Goal: Task Accomplishment & Management: Use online tool/utility

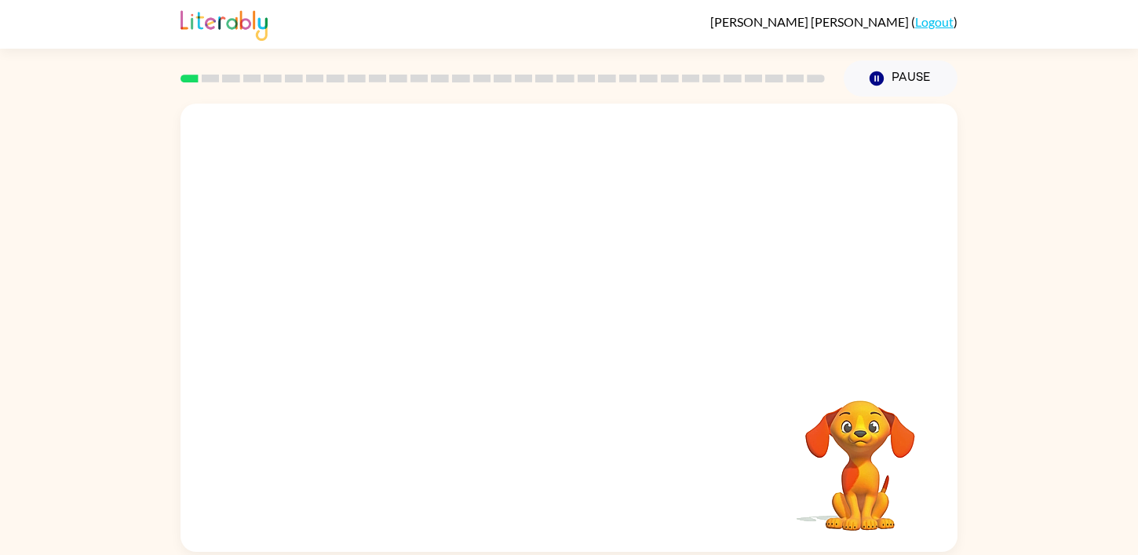
click at [522, 153] on video "Your browser must support playing .mp4 files to use Literably. Please try using…" at bounding box center [568, 236] width 777 height 264
click at [518, 167] on video "Your browser must support playing .mp4 files to use Literably. Please try using…" at bounding box center [568, 236] width 777 height 264
click at [570, 324] on div at bounding box center [569, 335] width 100 height 57
click at [571, 330] on div at bounding box center [569, 335] width 100 height 57
click at [571, 331] on icon "button" at bounding box center [568, 335] width 18 height 18
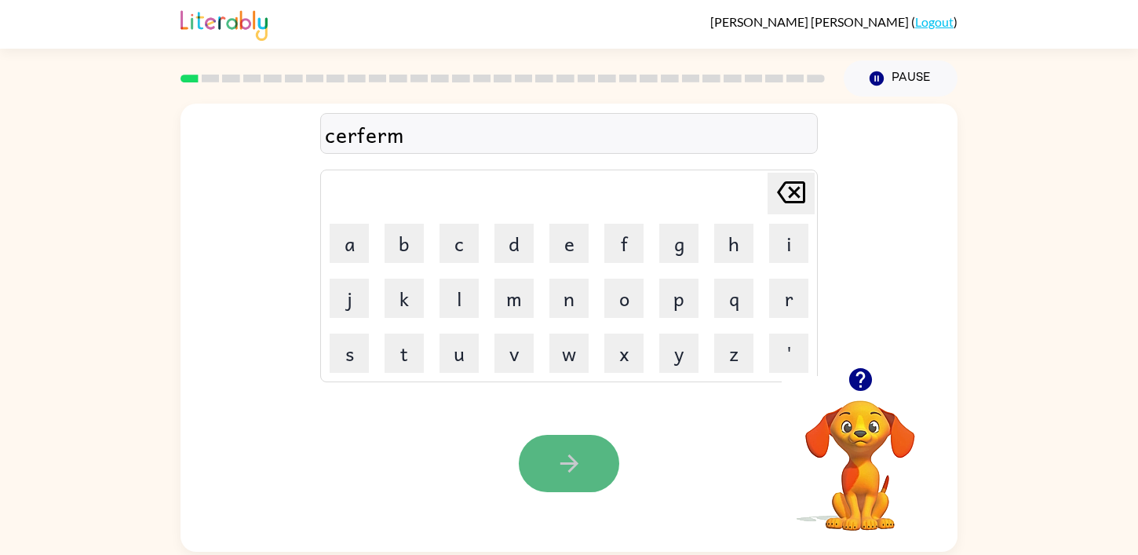
click at [570, 472] on icon "button" at bounding box center [568, 463] width 27 height 27
click at [553, 457] on button "button" at bounding box center [569, 463] width 100 height 57
click at [562, 469] on icon "button" at bounding box center [568, 463] width 27 height 27
click at [574, 466] on icon "button" at bounding box center [568, 463] width 18 height 18
click at [546, 476] on button "button" at bounding box center [569, 463] width 100 height 57
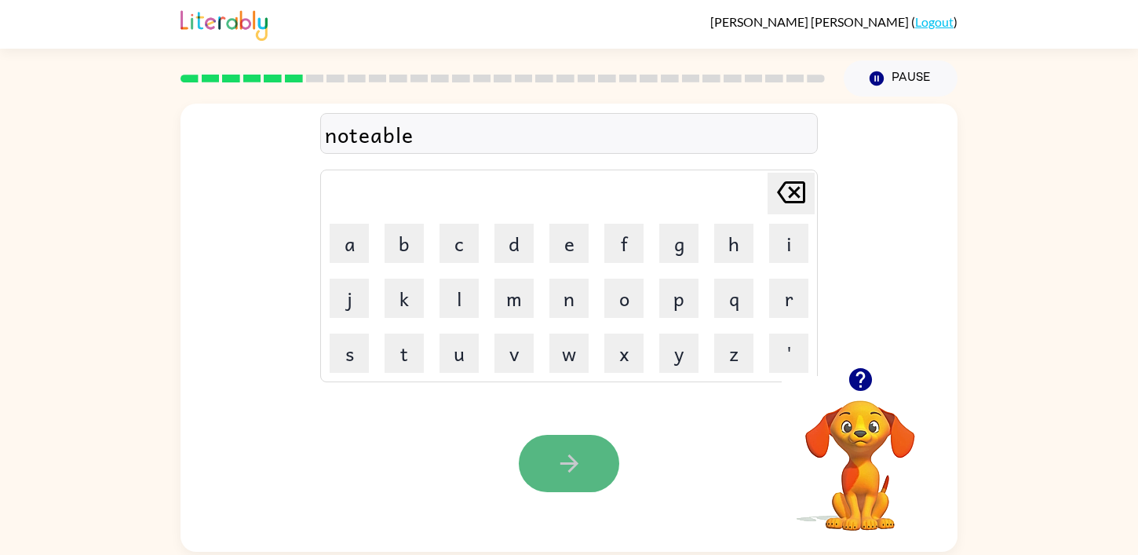
click at [570, 457] on icon "button" at bounding box center [568, 463] width 18 height 18
click at [570, 467] on icon "button" at bounding box center [568, 463] width 18 height 18
click at [558, 453] on icon "button" at bounding box center [568, 463] width 27 height 27
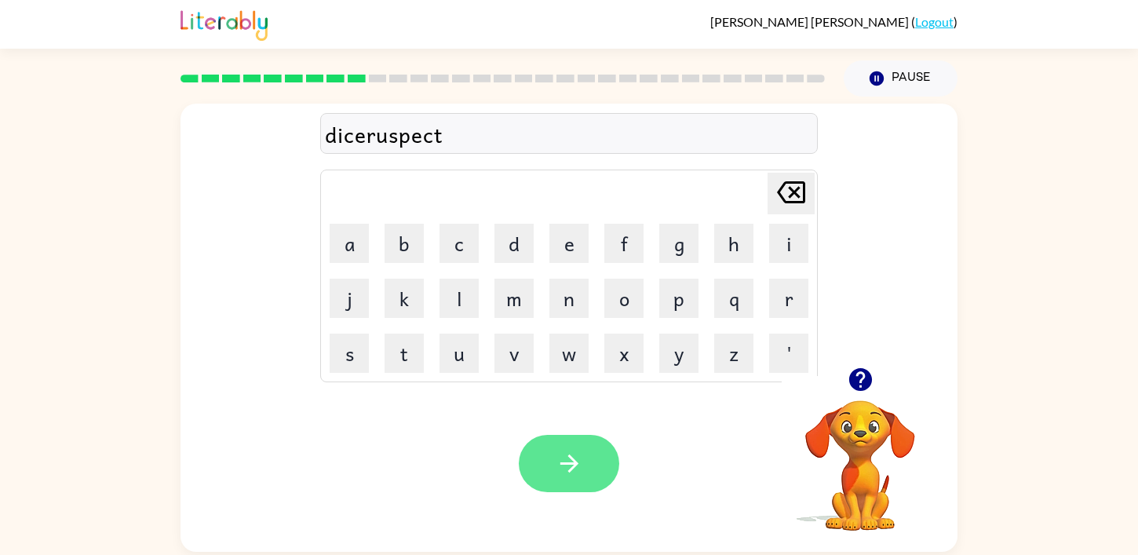
click at [563, 463] on icon "button" at bounding box center [568, 463] width 18 height 18
click at [565, 464] on icon "button" at bounding box center [568, 463] width 27 height 27
click at [560, 461] on icon "button" at bounding box center [568, 463] width 27 height 27
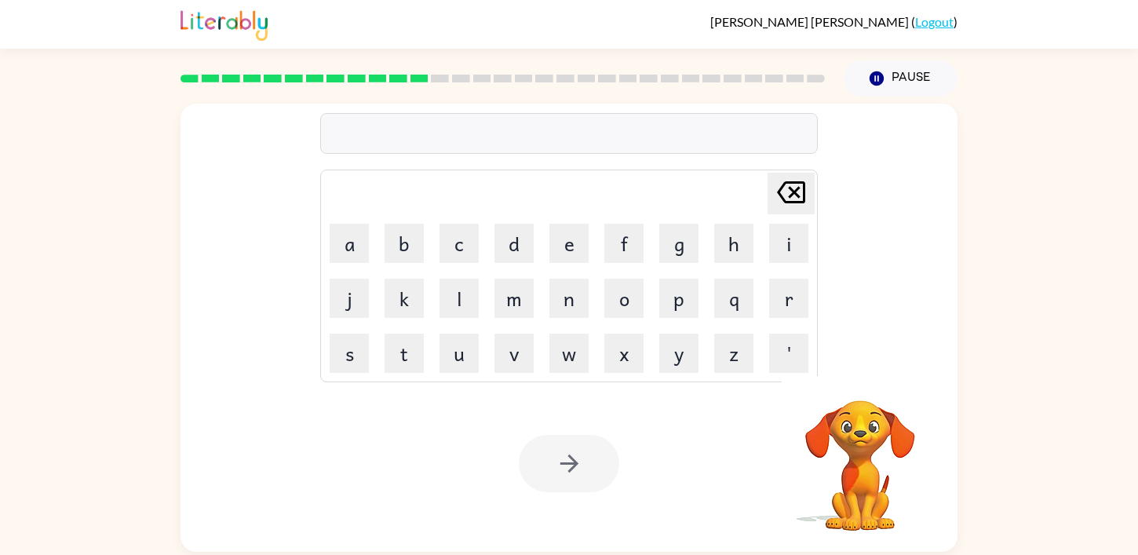
click at [838, 474] on video "Your browser must support playing .mp4 files to use Literably. Please try using…" at bounding box center [859, 454] width 157 height 157
click at [857, 464] on video "Your browser must support playing .mp4 files to use Literably. Please try using…" at bounding box center [859, 454] width 157 height 157
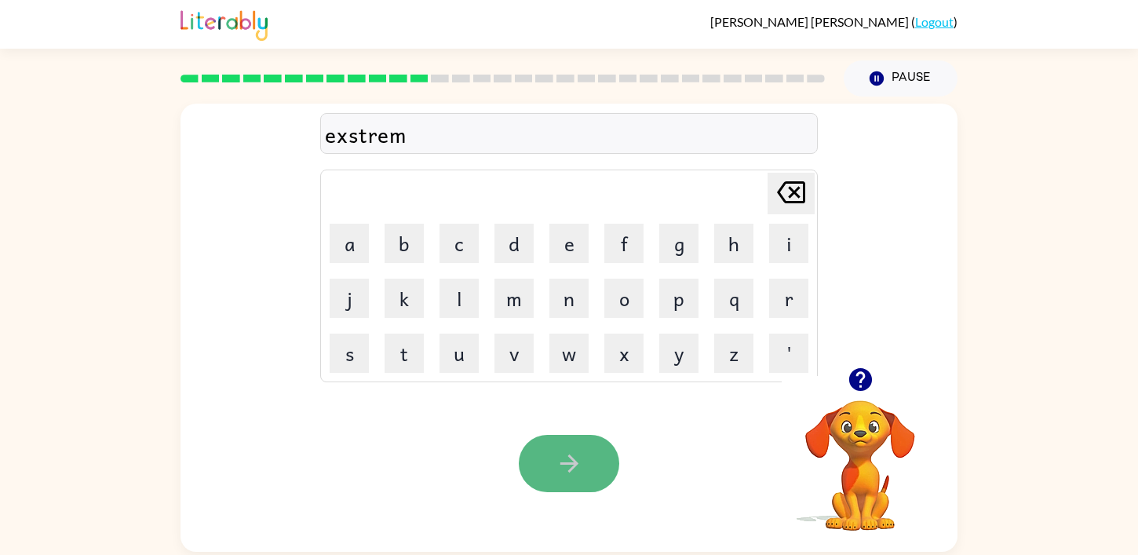
click at [548, 449] on button "button" at bounding box center [569, 463] width 100 height 57
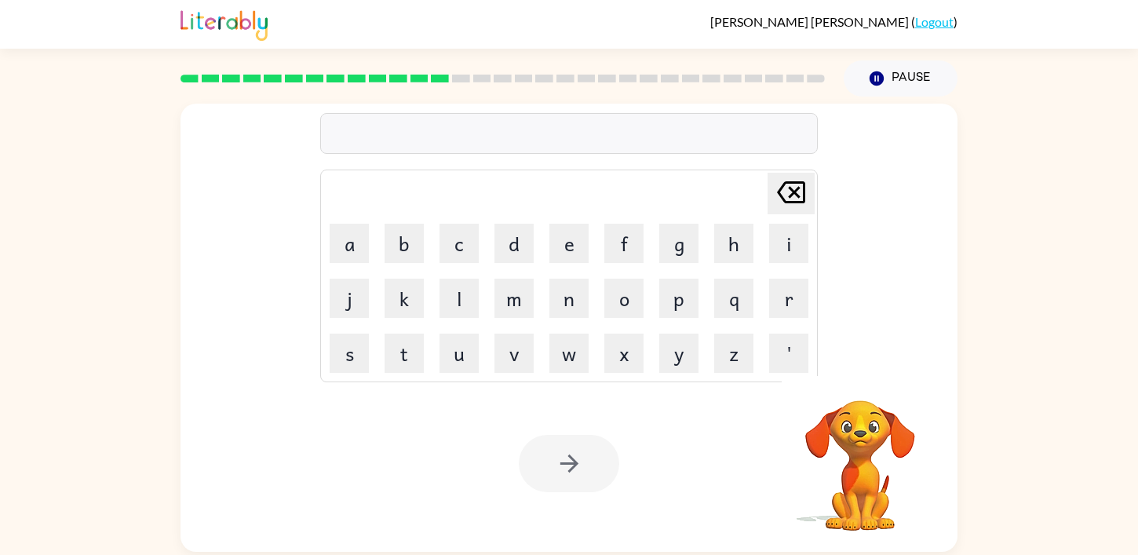
click at [455, 133] on div at bounding box center [568, 133] width 497 height 41
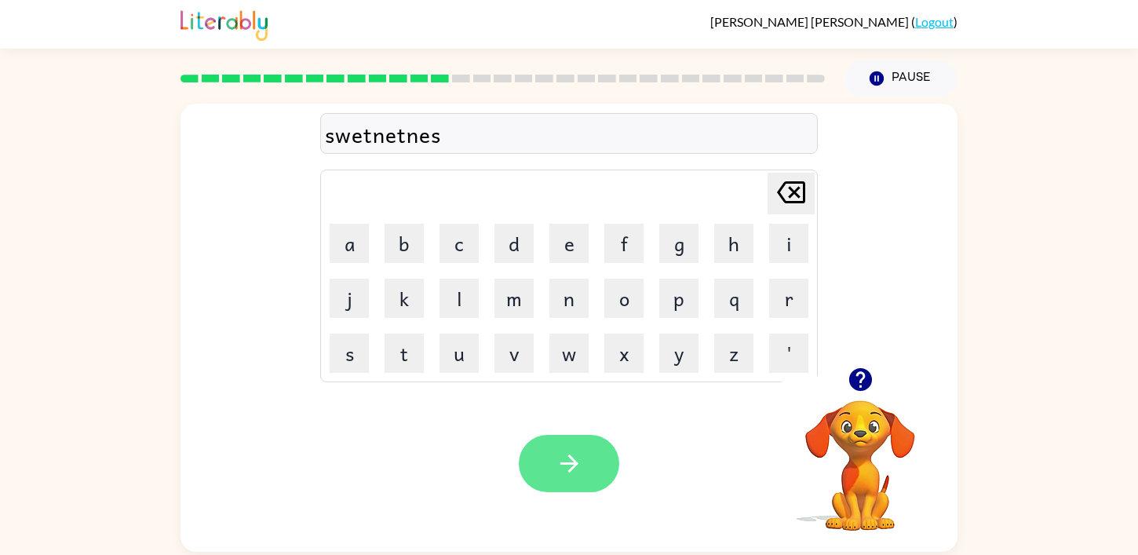
click at [580, 456] on icon "button" at bounding box center [568, 463] width 27 height 27
click at [566, 480] on button "button" at bounding box center [569, 463] width 100 height 57
click at [543, 469] on button "button" at bounding box center [569, 463] width 100 height 57
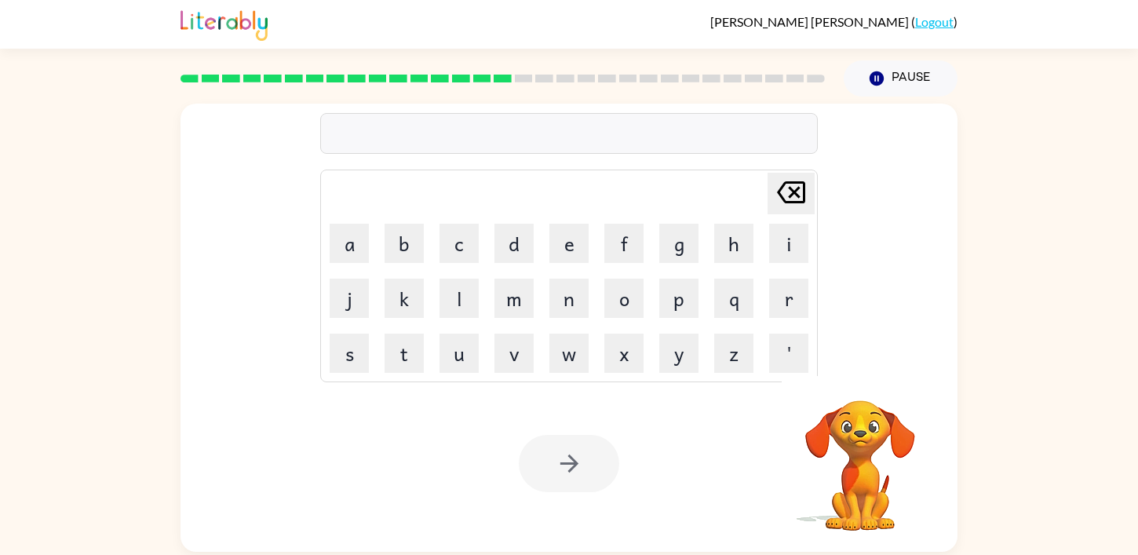
click at [455, 136] on div at bounding box center [568, 133] width 497 height 41
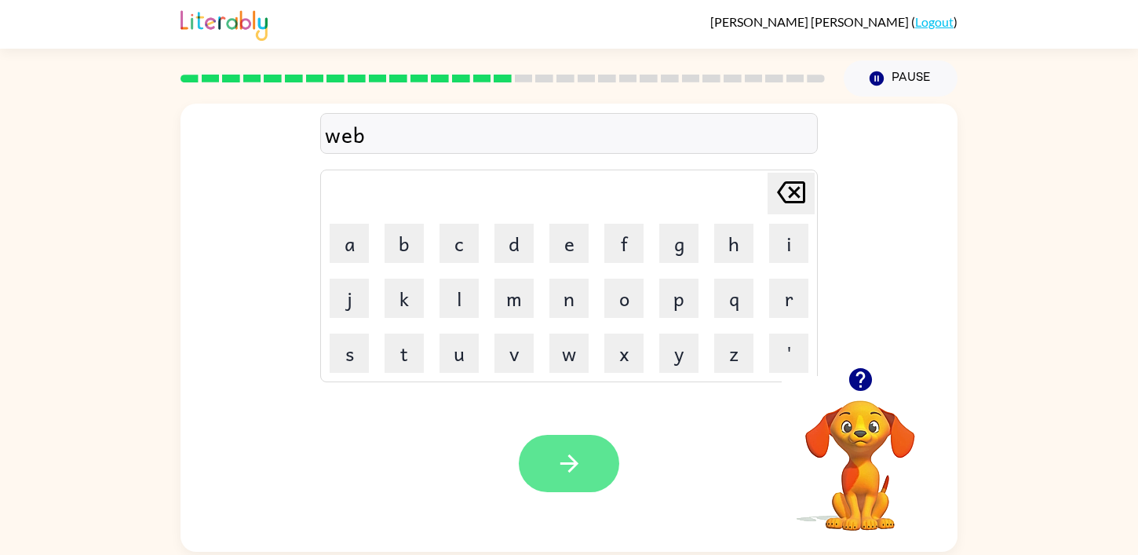
click at [554, 459] on button "button" at bounding box center [569, 463] width 100 height 57
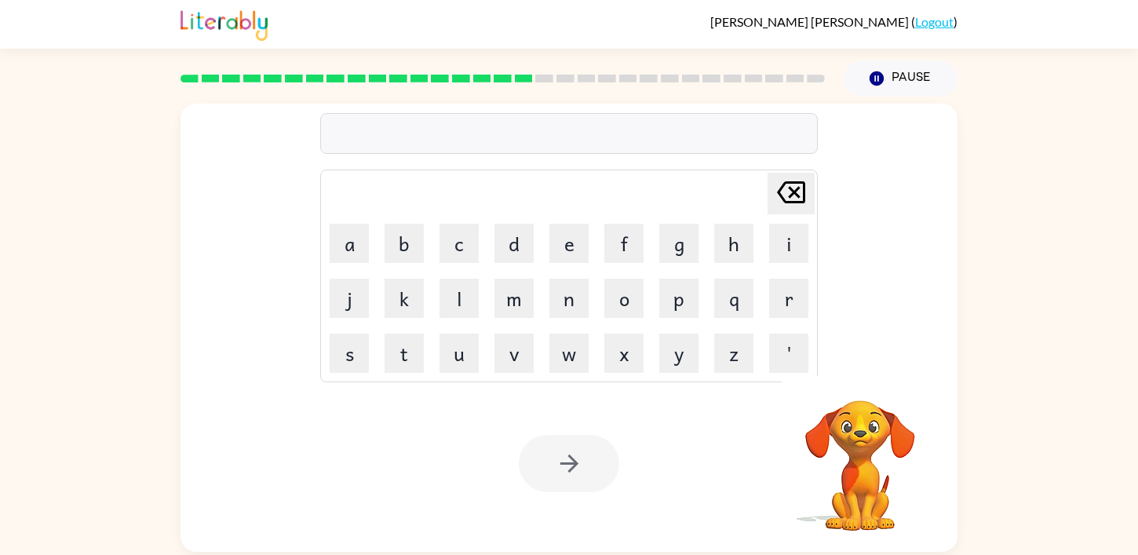
click at [501, 137] on div at bounding box center [568, 133] width 497 height 41
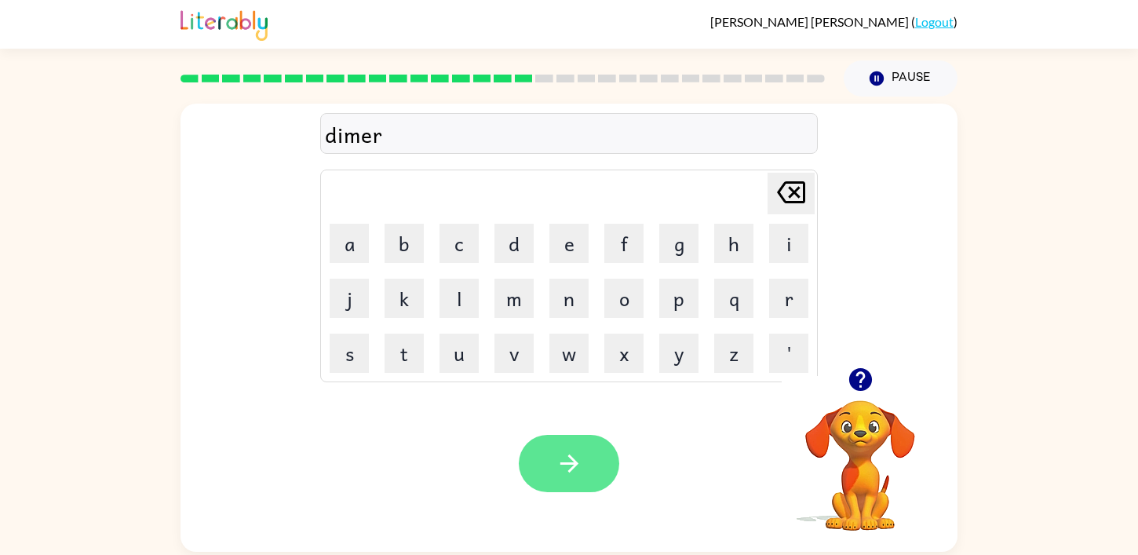
click at [548, 468] on button "button" at bounding box center [569, 463] width 100 height 57
click at [573, 461] on icon "button" at bounding box center [568, 463] width 27 height 27
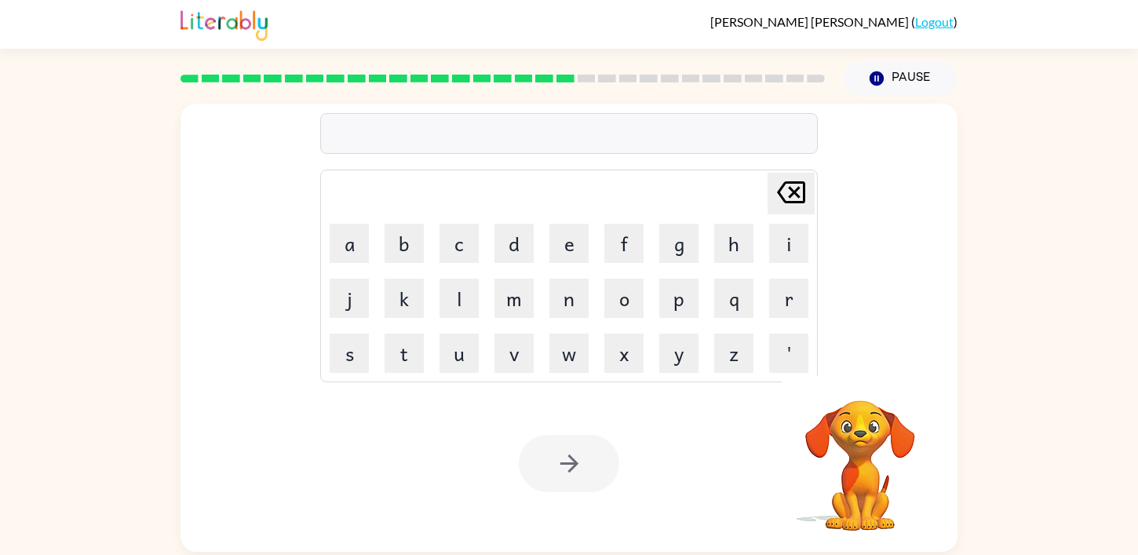
click at [552, 129] on div at bounding box center [568, 133] width 497 height 41
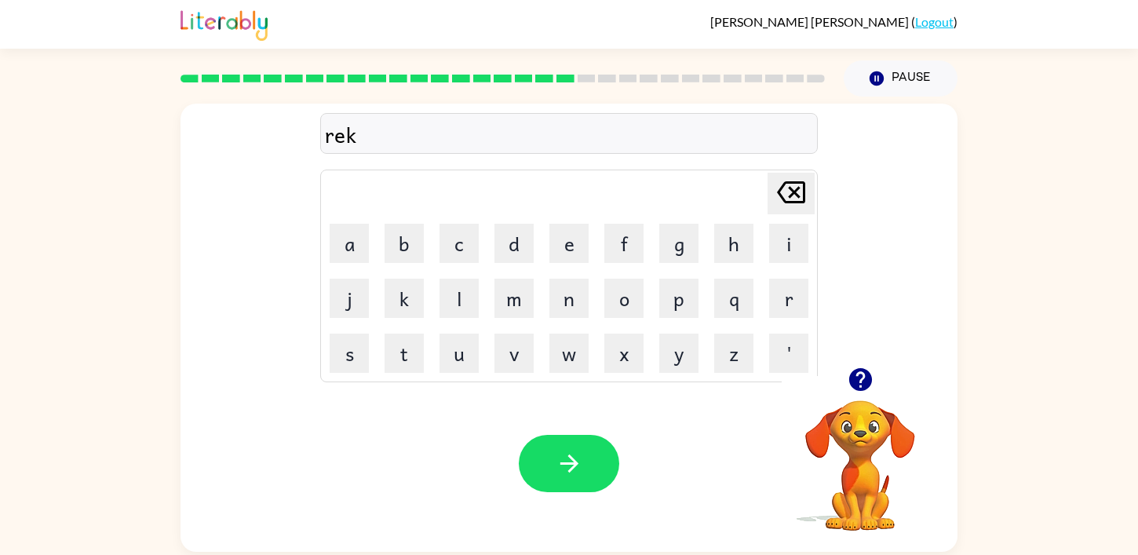
click at [843, 438] on video "Your browser must support playing .mp4 files to use Literably. Please try using…" at bounding box center [859, 454] width 157 height 157
click at [868, 410] on video "Your browser must support playing .mp4 files to use Literably. Please try using…" at bounding box center [859, 454] width 157 height 157
click at [800, 195] on icon "Delete Delete last character input" at bounding box center [791, 192] width 38 height 38
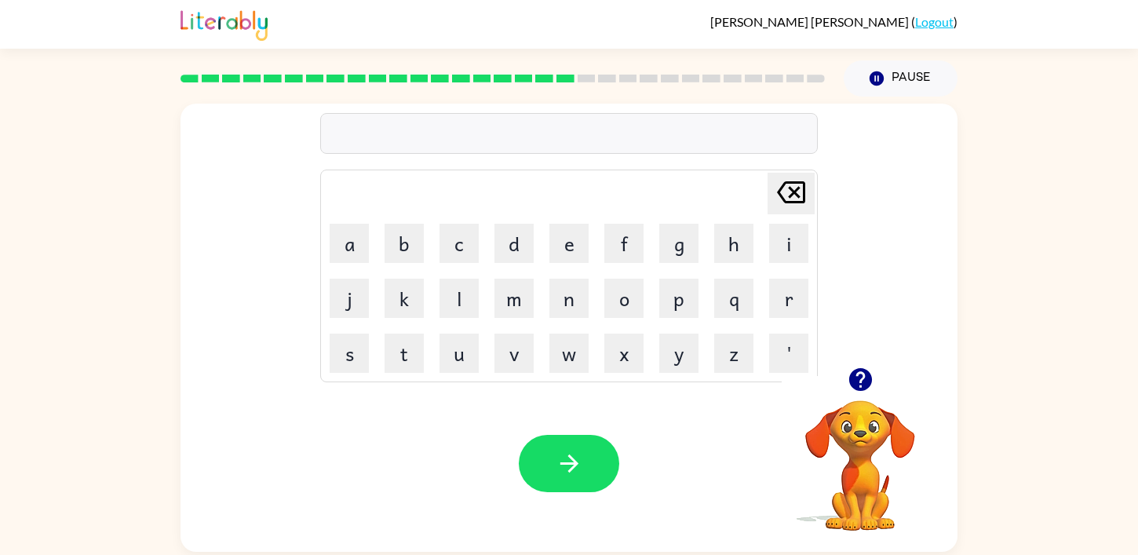
click at [800, 195] on icon "Delete Delete last character input" at bounding box center [791, 192] width 38 height 38
click at [854, 491] on video "Your browser must support playing .mp4 files to use Literably. Please try using…" at bounding box center [859, 454] width 157 height 157
click at [848, 439] on video "Your browser must support playing .mp4 files to use Literably. Please try using…" at bounding box center [859, 454] width 157 height 157
click at [861, 397] on button "button" at bounding box center [860, 379] width 40 height 40
click at [861, 397] on video "Your browser must support playing .mp4 files to use Literably. Please try using…" at bounding box center [859, 454] width 157 height 157
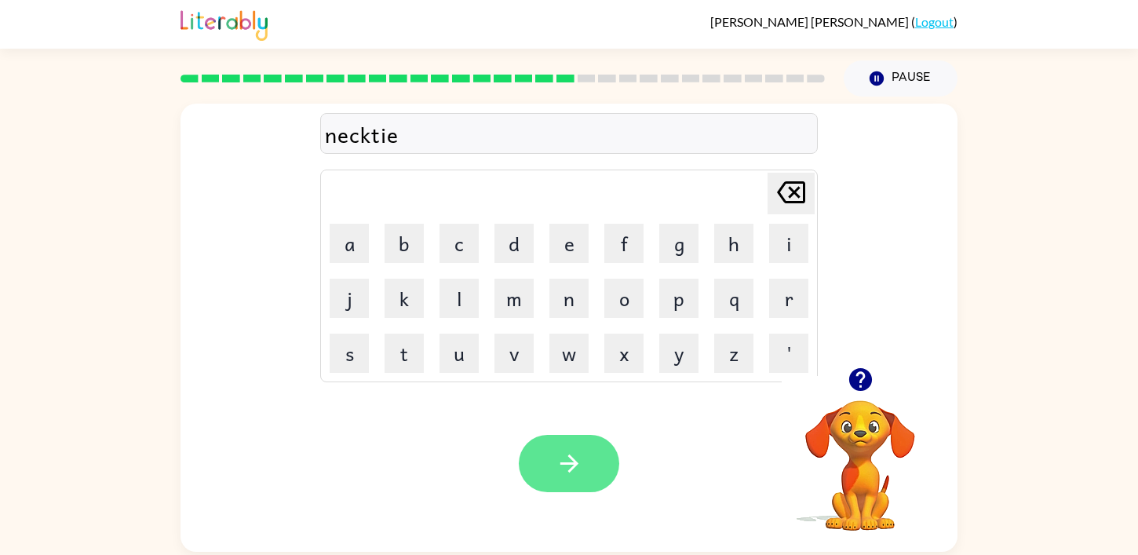
click at [577, 465] on icon "button" at bounding box center [568, 463] width 27 height 27
click at [555, 459] on icon "button" at bounding box center [568, 463] width 27 height 27
click at [578, 469] on icon "button" at bounding box center [568, 463] width 27 height 27
click at [573, 437] on button "button" at bounding box center [569, 463] width 100 height 57
click at [573, 469] on icon "button" at bounding box center [568, 463] width 27 height 27
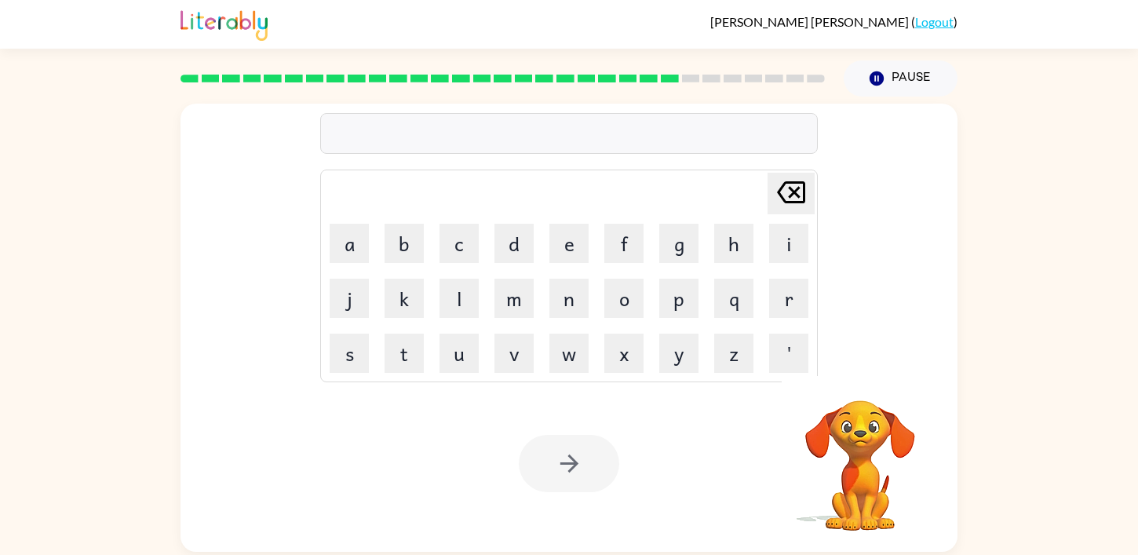
click at [505, 129] on div at bounding box center [568, 133] width 497 height 41
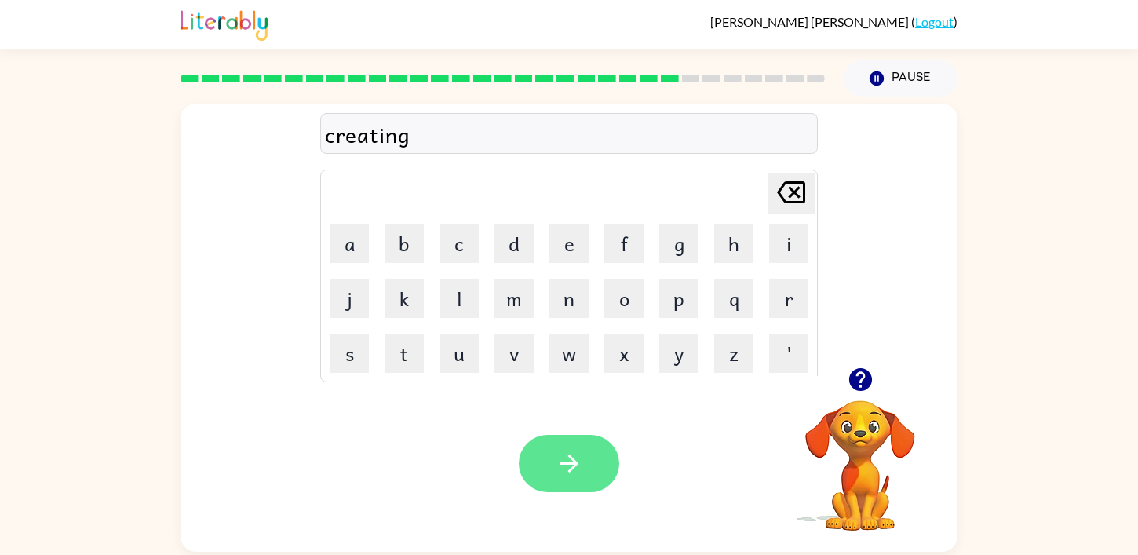
click at [547, 463] on button "button" at bounding box center [569, 463] width 100 height 57
click at [584, 458] on button "button" at bounding box center [569, 463] width 100 height 57
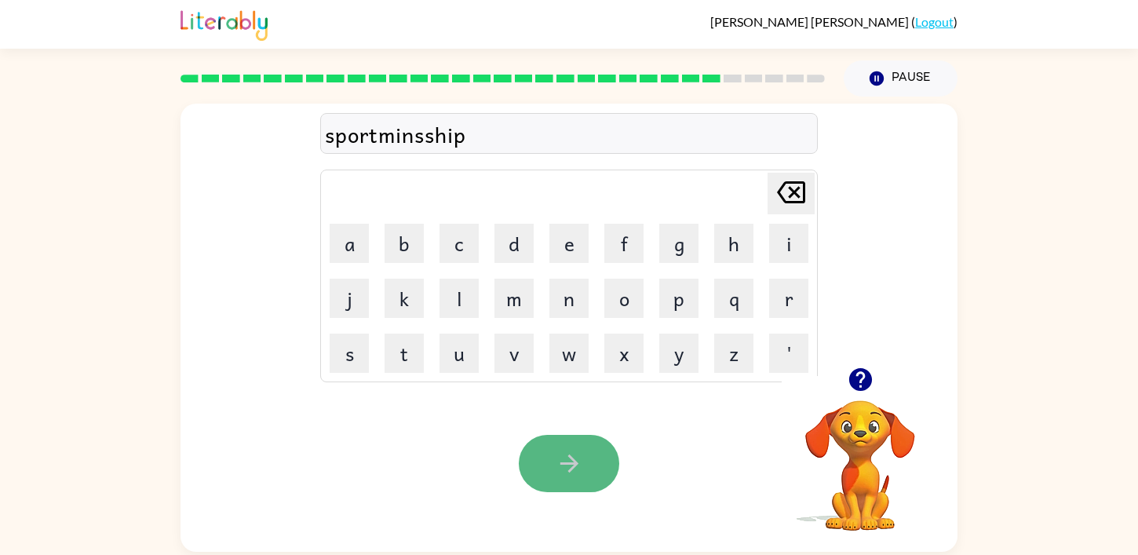
click at [570, 458] on icon "button" at bounding box center [568, 463] width 18 height 18
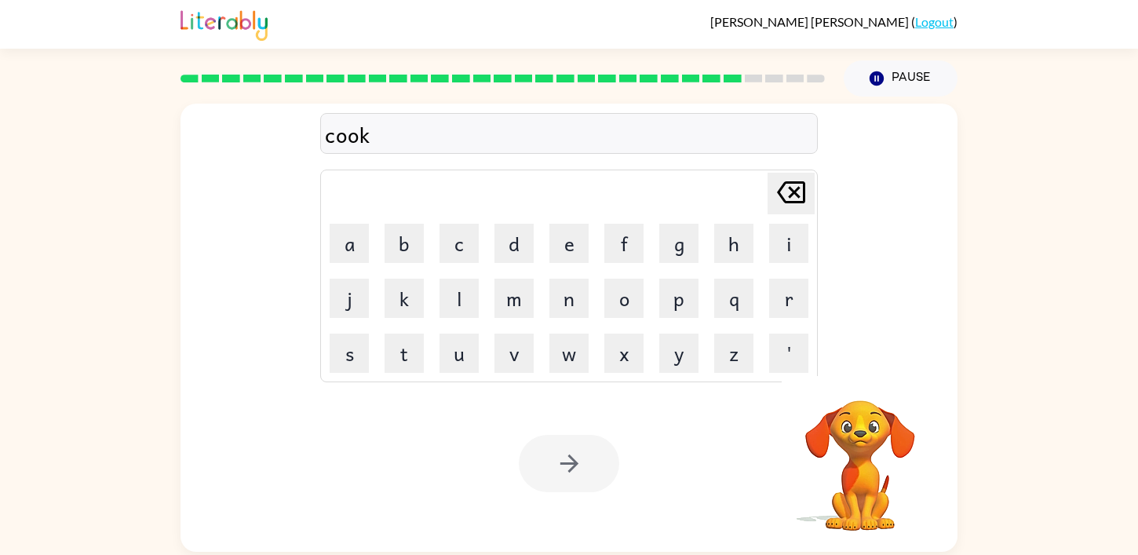
click at [589, 471] on div at bounding box center [569, 463] width 100 height 57
click at [567, 453] on div at bounding box center [569, 463] width 100 height 57
click at [564, 461] on icon "button" at bounding box center [568, 463] width 27 height 27
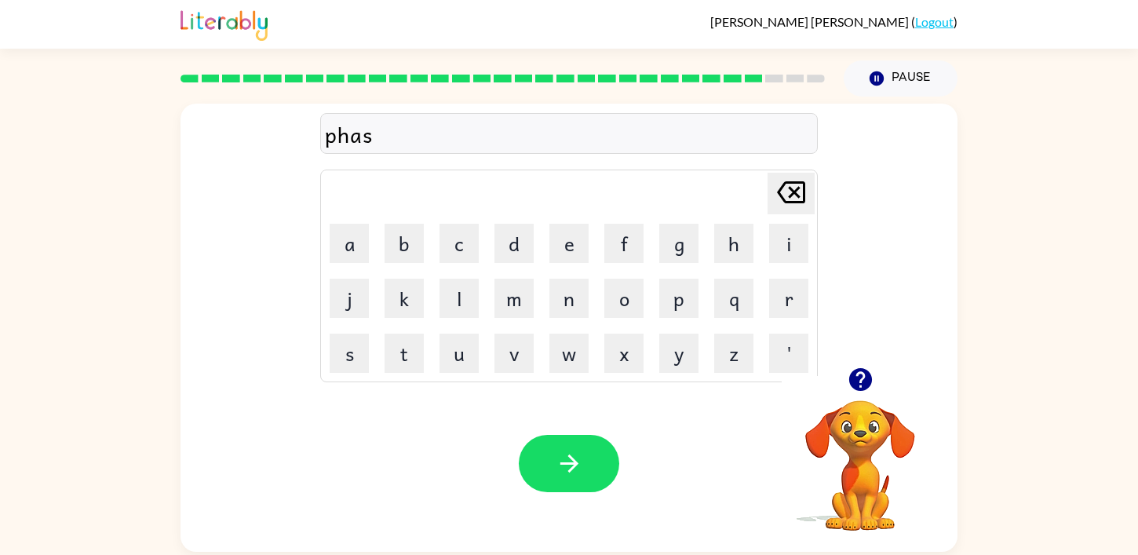
click at [377, 136] on div "phas" at bounding box center [569, 134] width 488 height 33
click at [571, 460] on icon "button" at bounding box center [568, 463] width 18 height 18
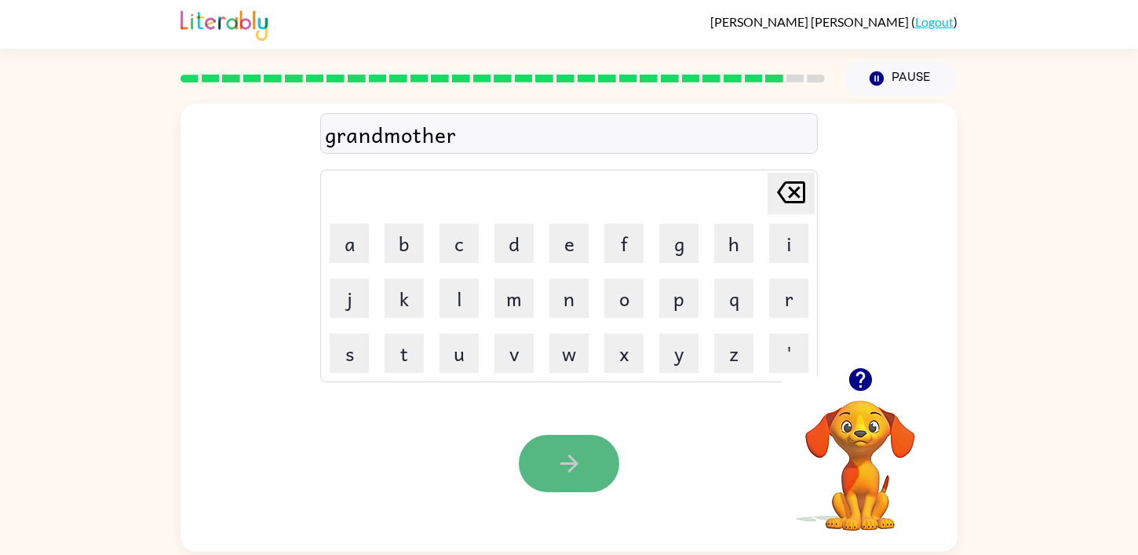
click at [556, 453] on icon "button" at bounding box center [568, 463] width 27 height 27
click at [595, 471] on button "button" at bounding box center [569, 463] width 100 height 57
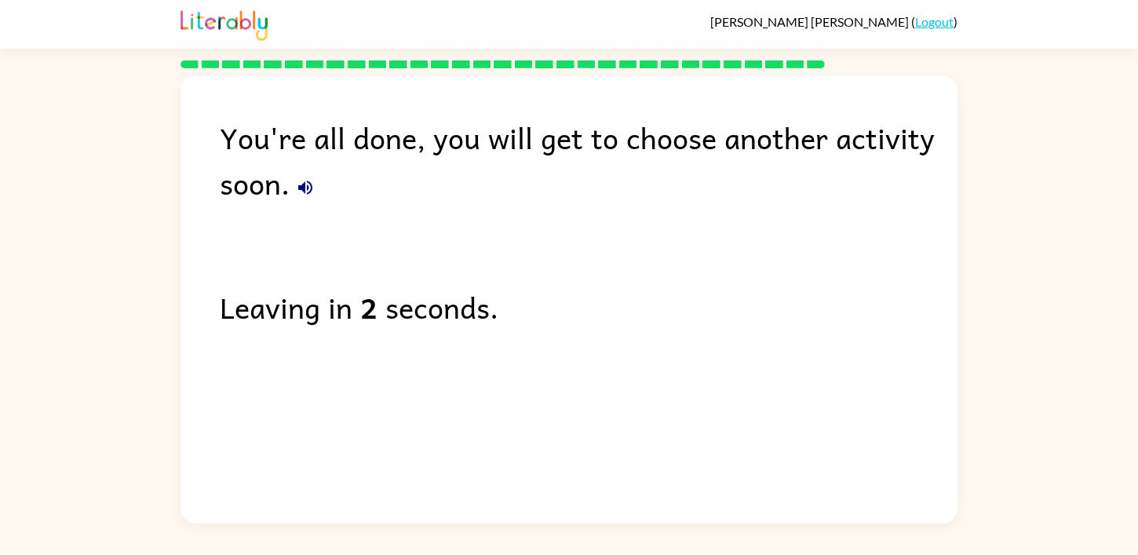
click at [422, 313] on div "Leaving in 2 seconds." at bounding box center [588, 307] width 737 height 46
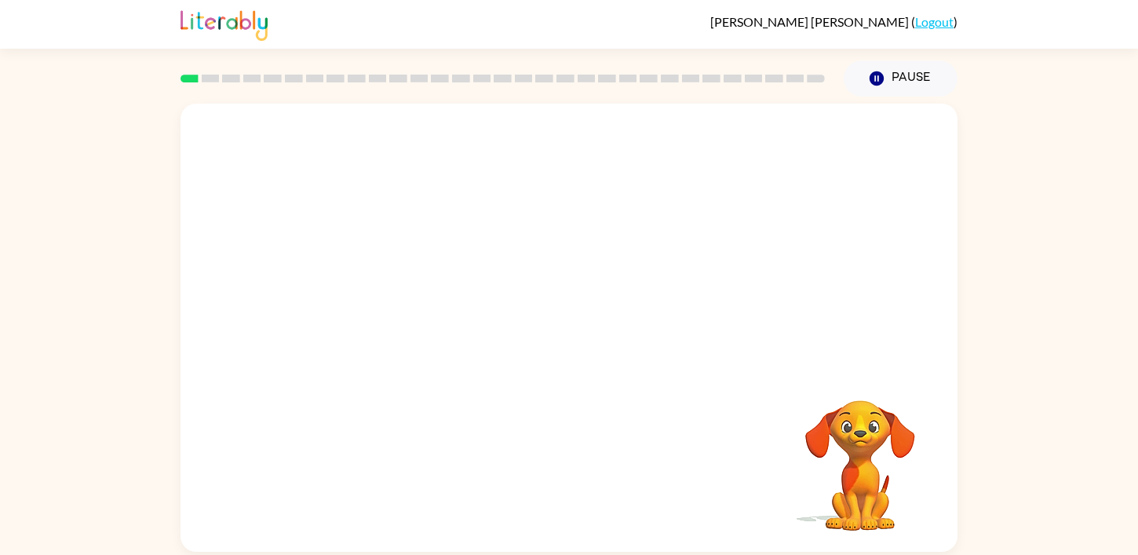
click at [391, 297] on video "Your browser must support playing .mp4 files to use Literably. Please try using…" at bounding box center [568, 236] width 777 height 264
click at [768, 145] on video "Your browser must support playing .mp4 files to use Literably. Please try using…" at bounding box center [568, 236] width 777 height 264
click at [395, 297] on video "Your browser must support playing .mp4 files to use Literably. Please try using…" at bounding box center [568, 236] width 777 height 264
click at [386, 297] on video "Your browser must support playing .mp4 files to use Literably. Please try using…" at bounding box center [568, 236] width 777 height 264
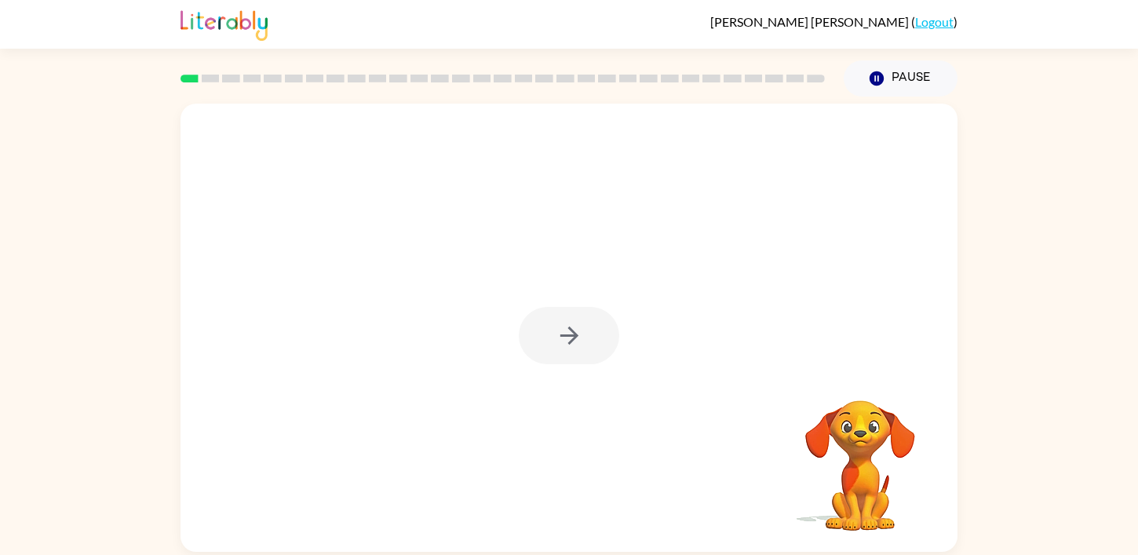
click at [552, 331] on div at bounding box center [569, 335] width 100 height 57
click at [573, 337] on div at bounding box center [569, 335] width 100 height 57
click at [569, 337] on icon "button" at bounding box center [568, 335] width 27 height 27
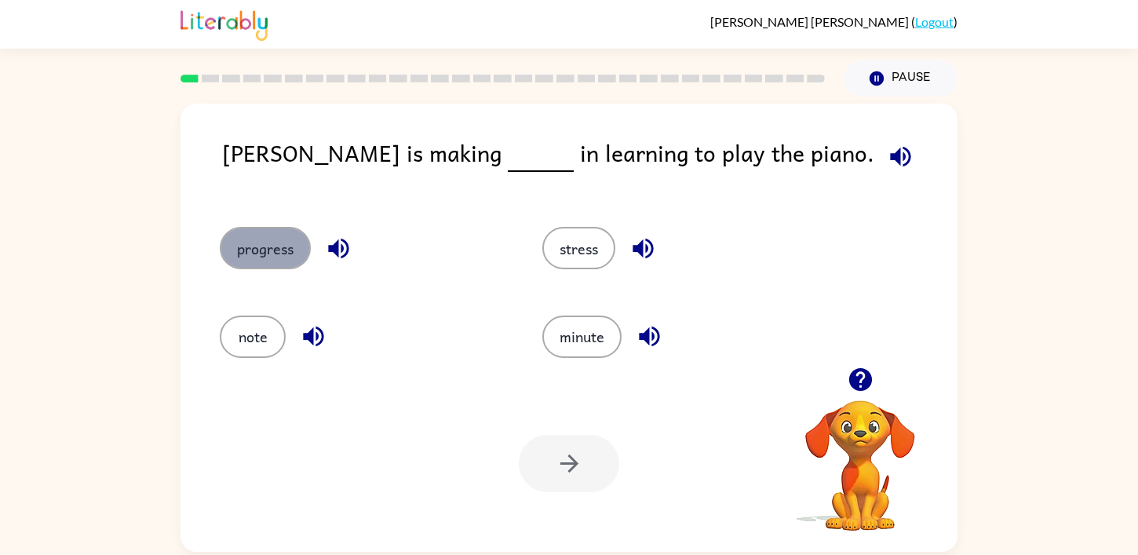
click at [259, 268] on button "progress" at bounding box center [265, 248] width 91 height 42
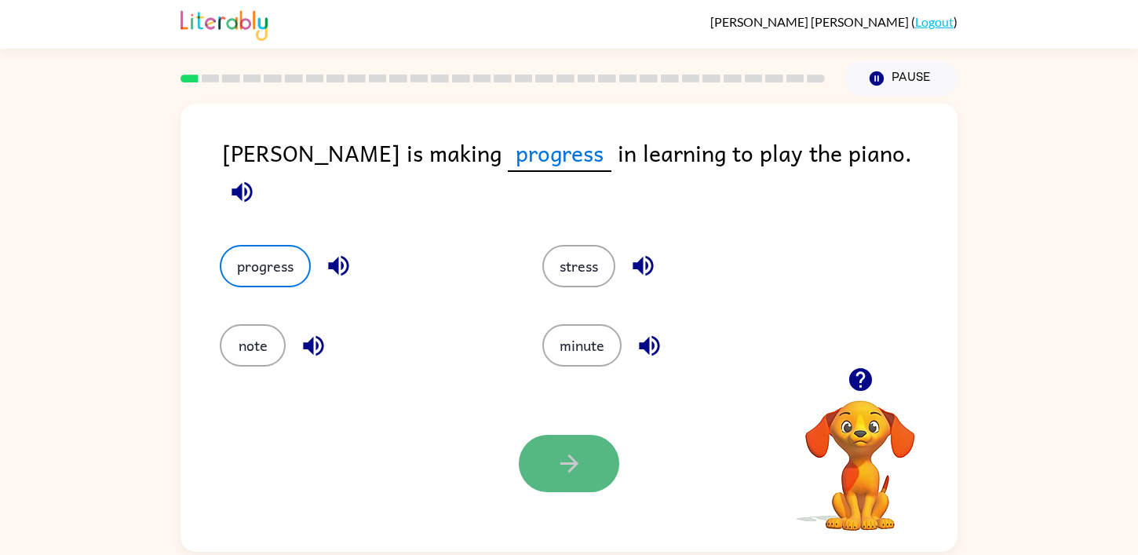
click at [563, 446] on button "button" at bounding box center [569, 463] width 100 height 57
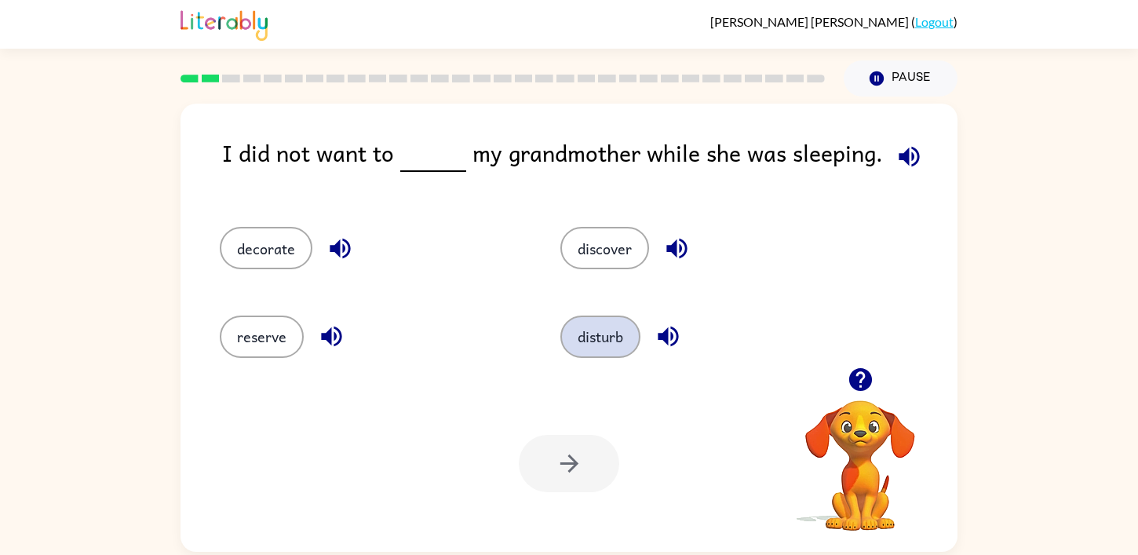
click at [592, 341] on button "disturb" at bounding box center [600, 336] width 80 height 42
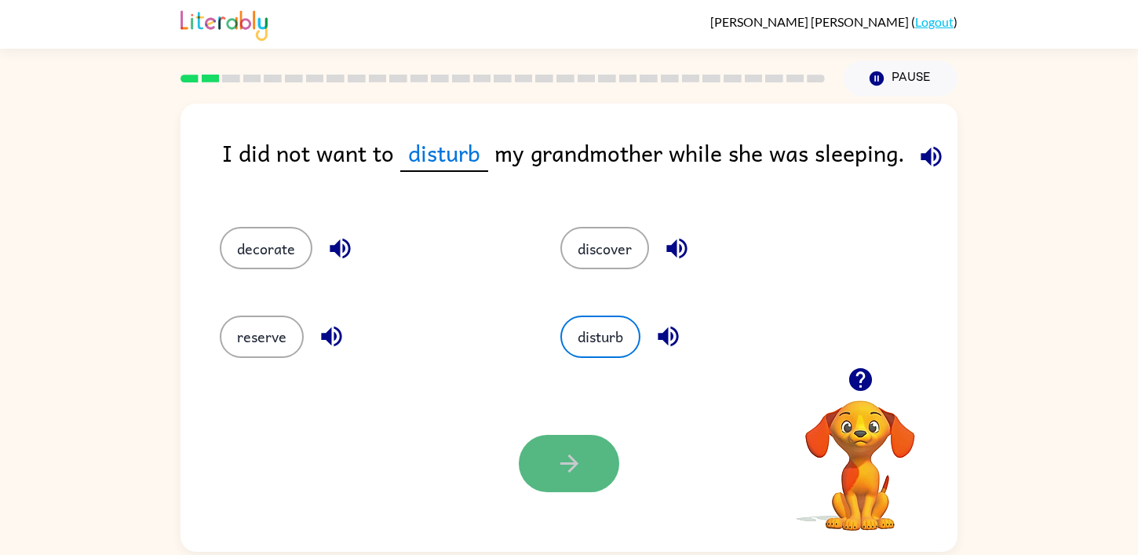
click at [551, 458] on button "button" at bounding box center [569, 463] width 100 height 57
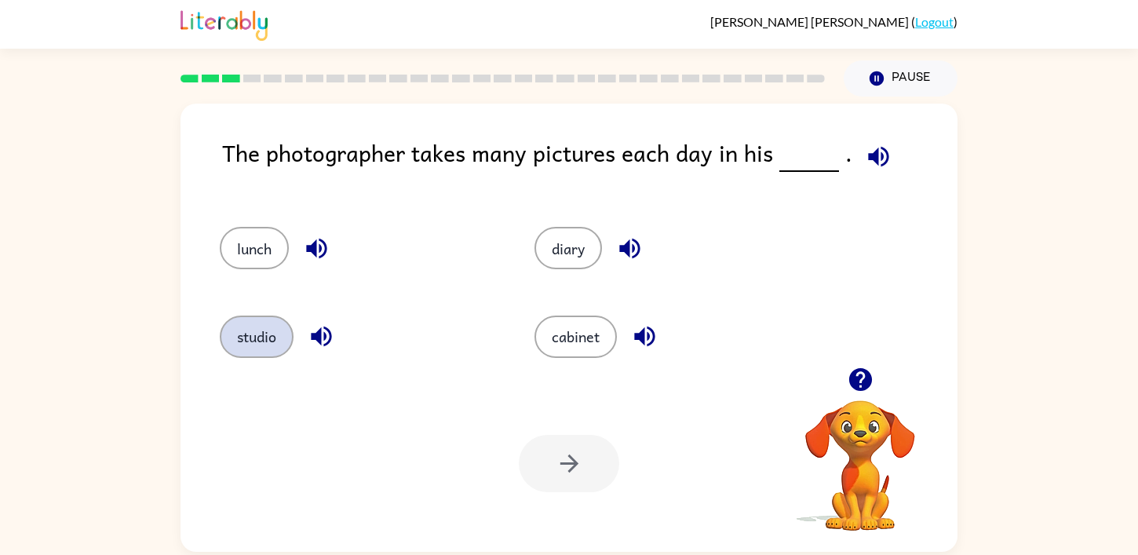
click at [265, 345] on button "studio" at bounding box center [257, 336] width 74 height 42
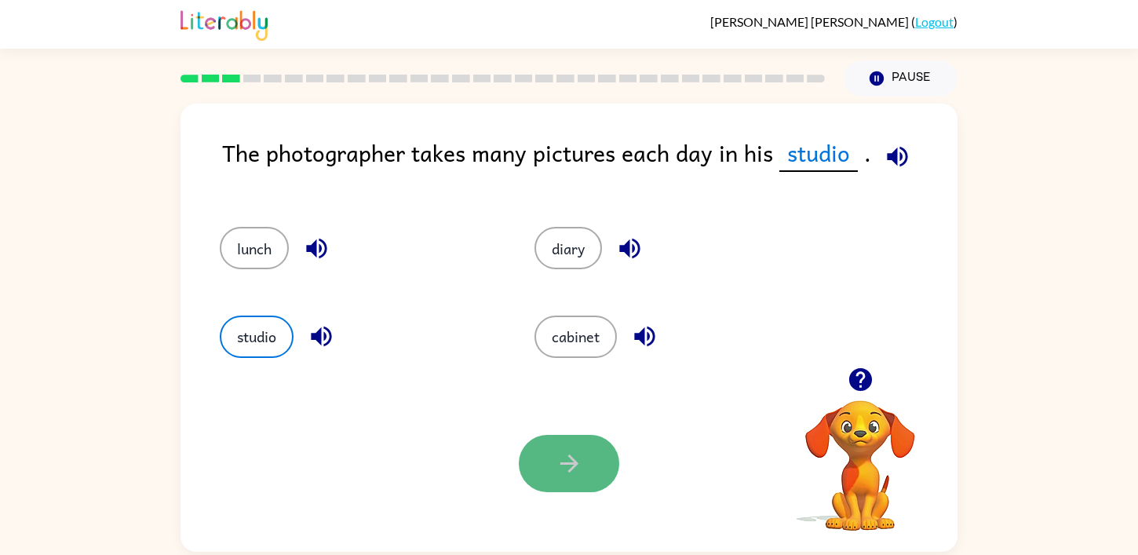
click at [541, 462] on button "button" at bounding box center [569, 463] width 100 height 57
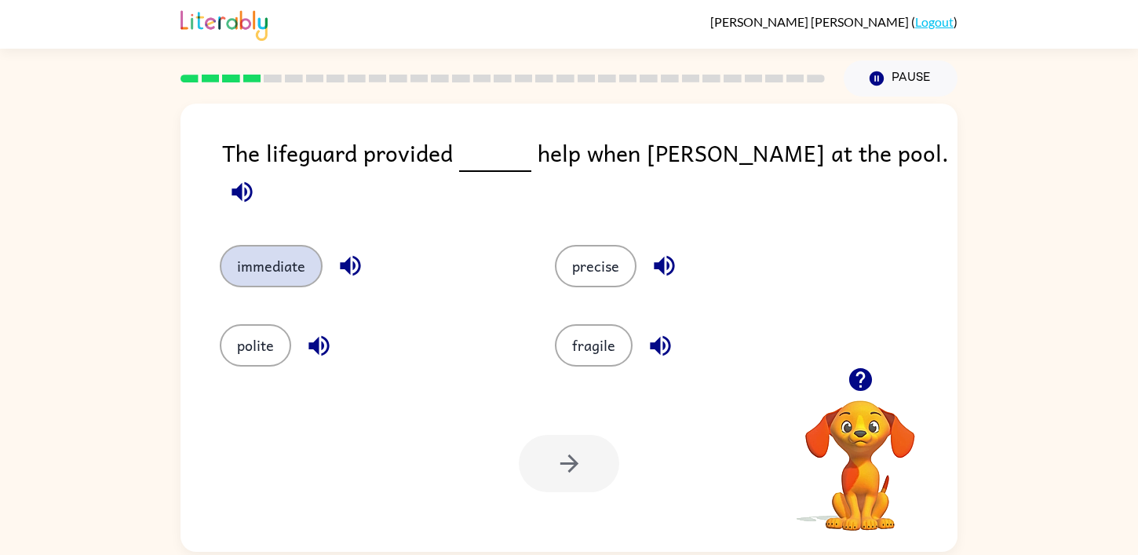
click at [268, 254] on button "immediate" at bounding box center [271, 266] width 103 height 42
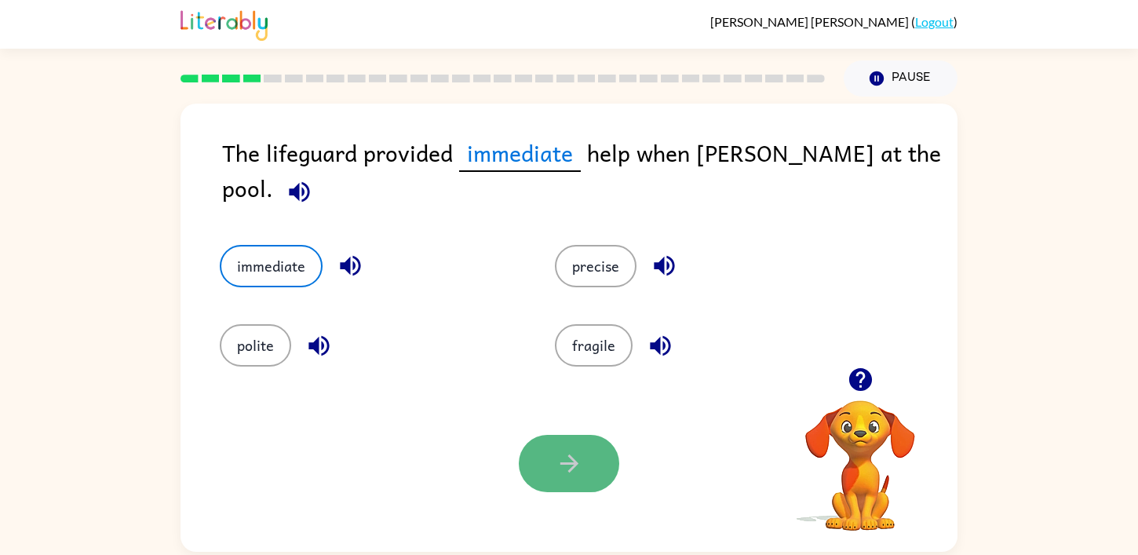
click at [575, 468] on icon "button" at bounding box center [568, 463] width 27 height 27
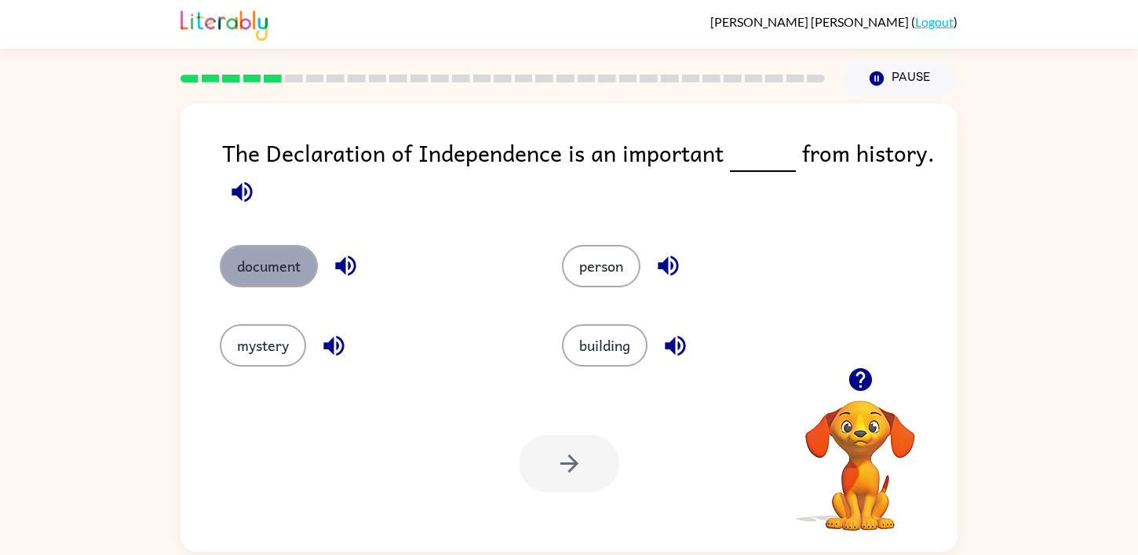
click at [292, 267] on button "document" at bounding box center [269, 266] width 98 height 42
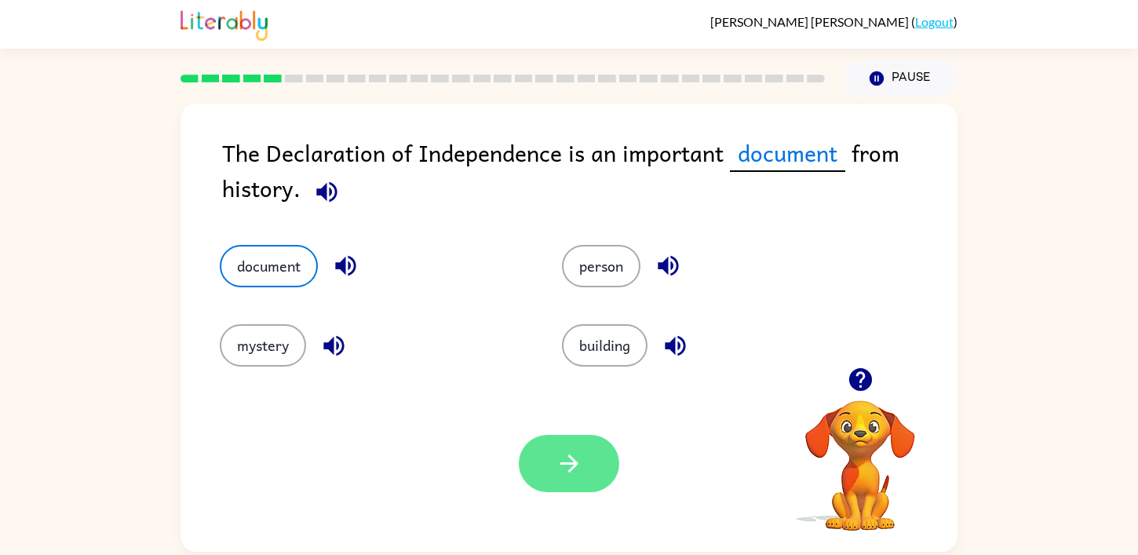
click at [571, 465] on icon "button" at bounding box center [568, 463] width 27 height 27
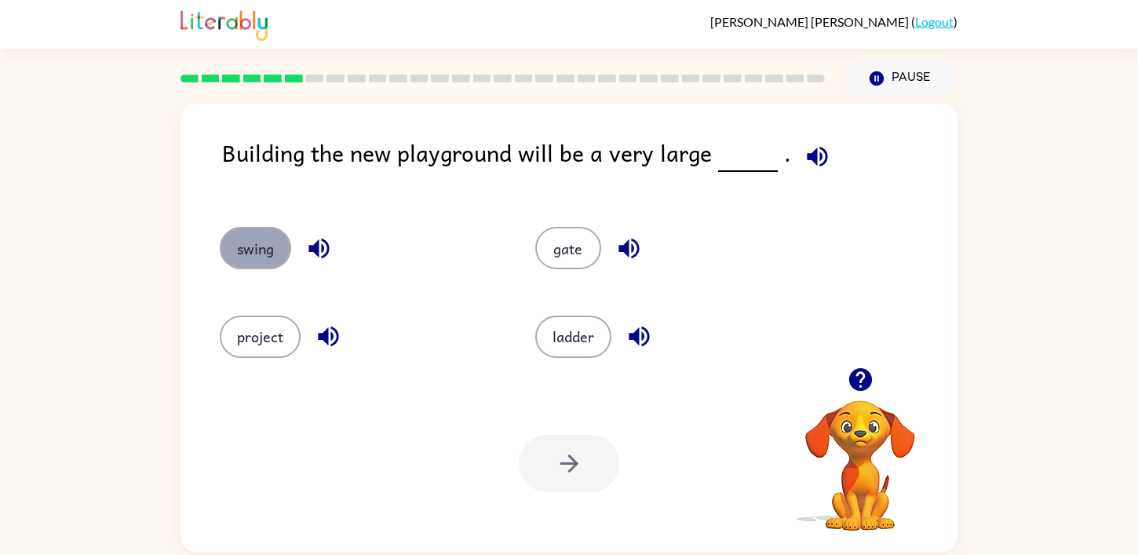
click at [253, 253] on button "swing" at bounding box center [255, 248] width 71 height 42
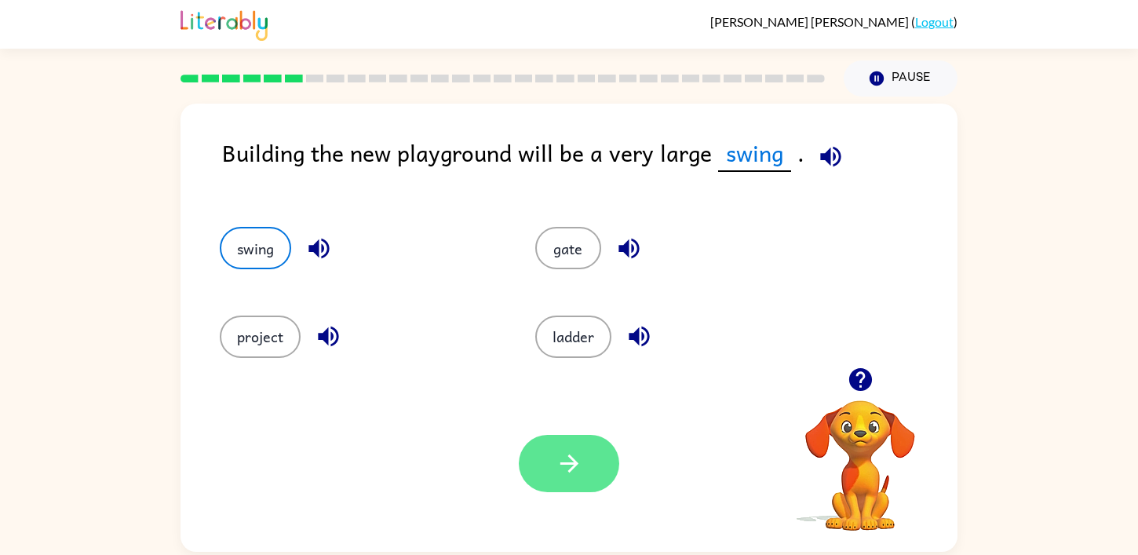
click at [591, 453] on button "button" at bounding box center [569, 463] width 100 height 57
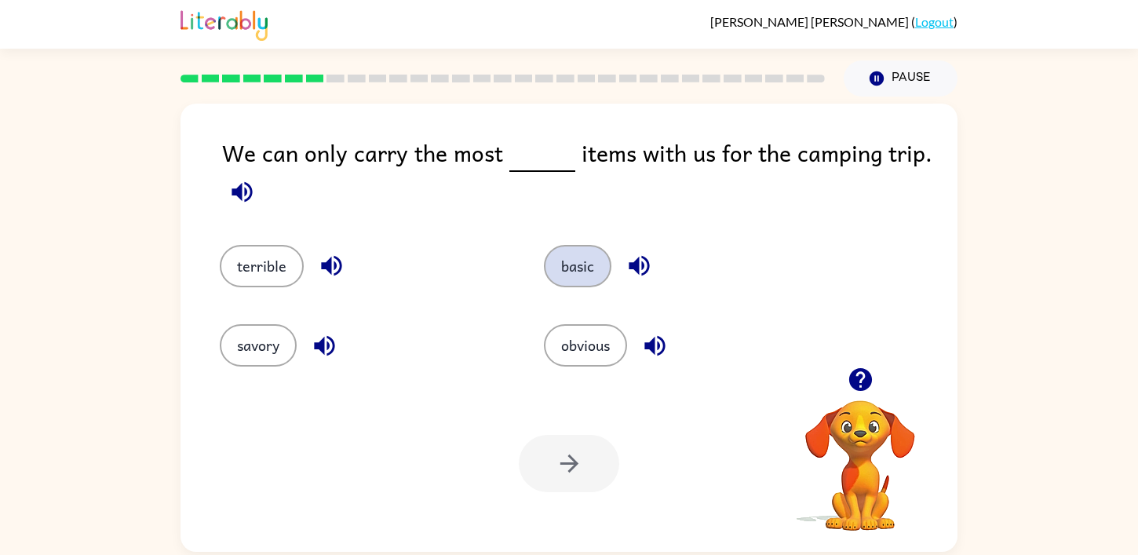
click at [585, 276] on button "basic" at bounding box center [577, 266] width 67 height 42
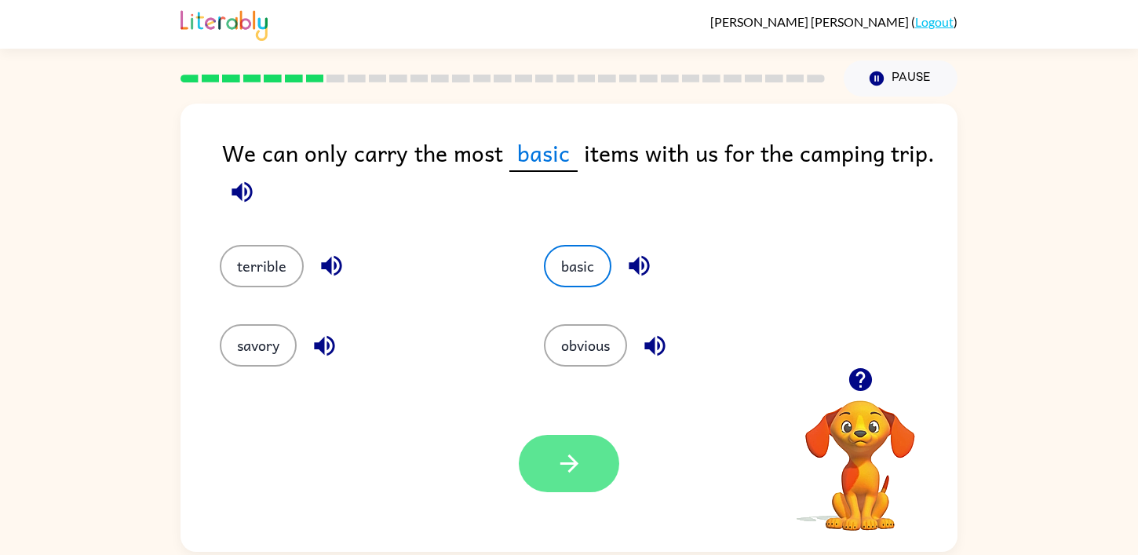
click at [581, 480] on button "button" at bounding box center [569, 463] width 100 height 57
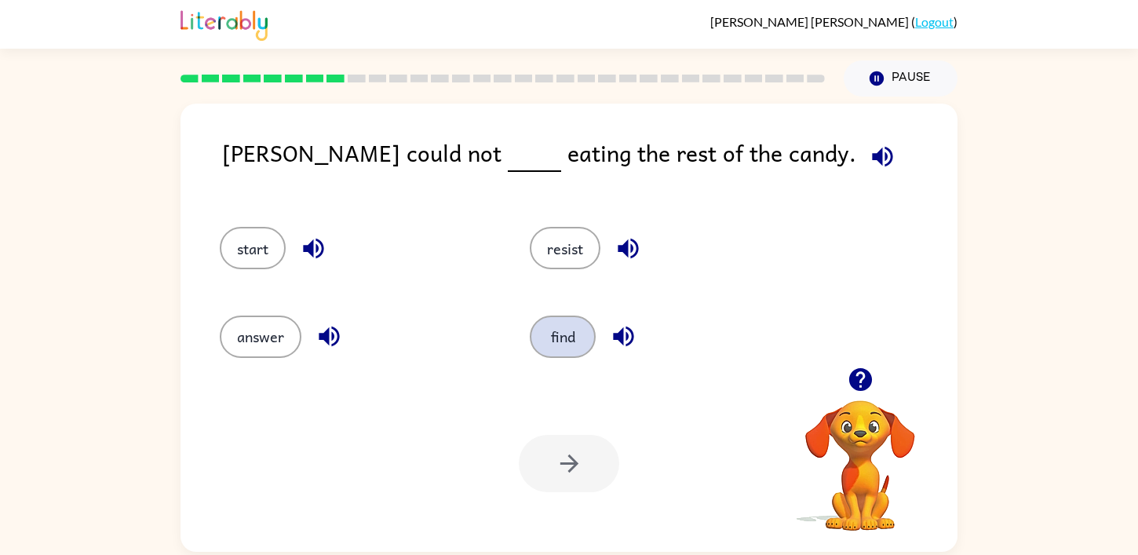
click at [554, 340] on button "find" at bounding box center [563, 336] width 66 height 42
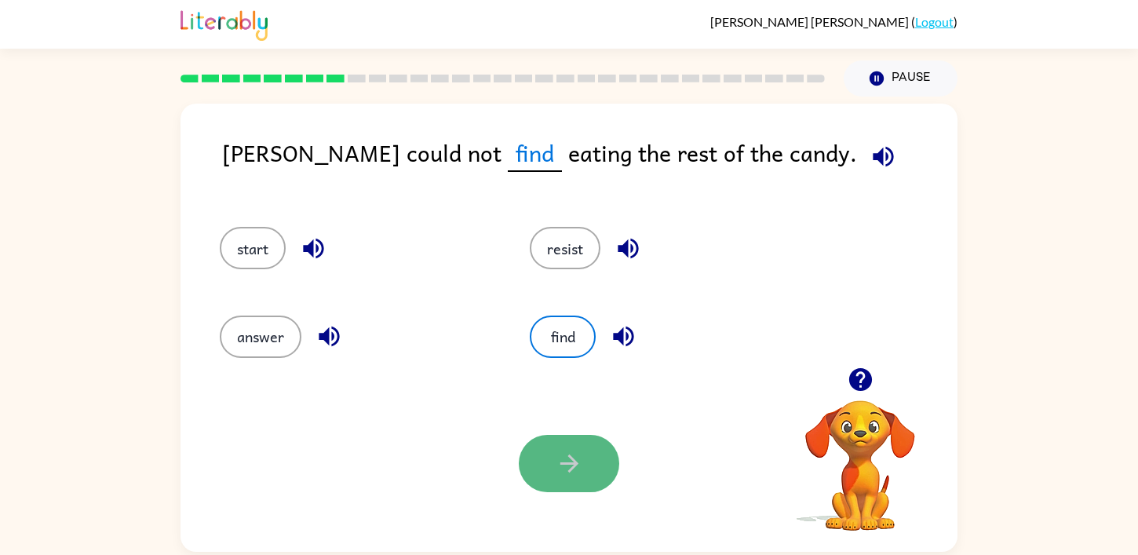
click at [578, 454] on icon "button" at bounding box center [568, 463] width 27 height 27
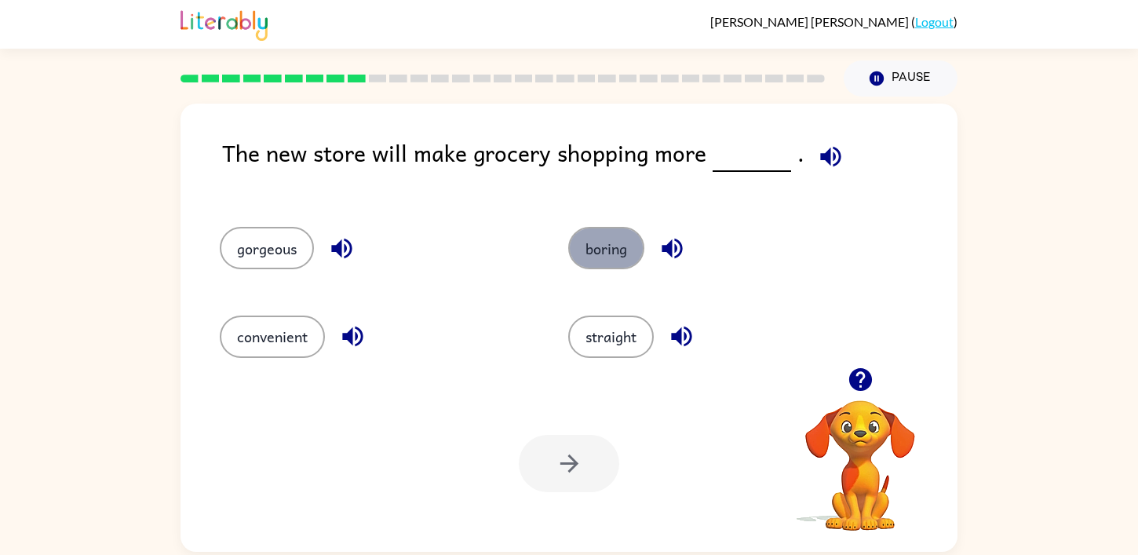
click at [610, 243] on button "boring" at bounding box center [606, 248] width 76 height 42
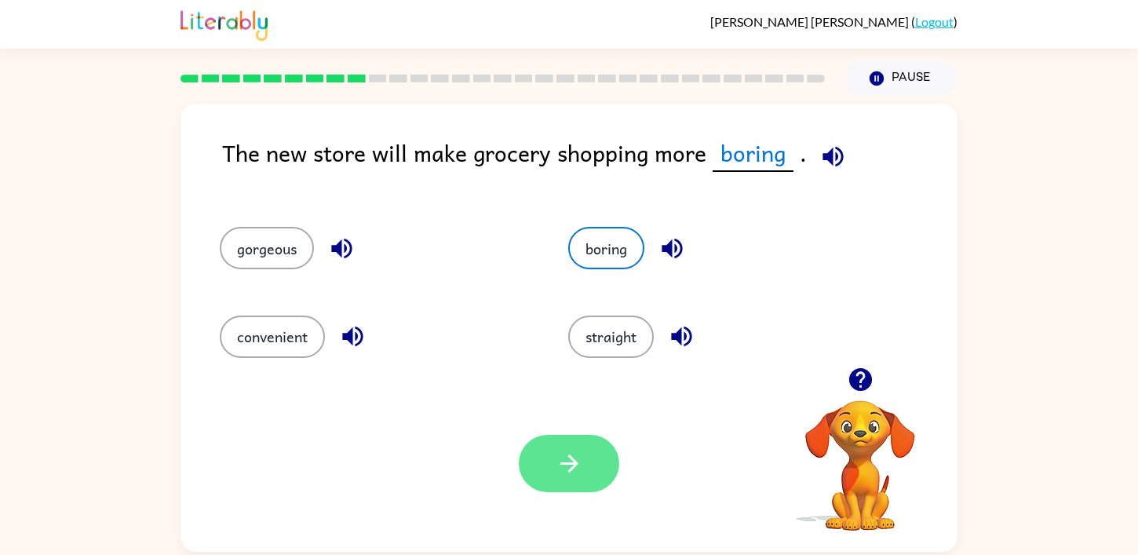
click at [573, 461] on icon "button" at bounding box center [568, 463] width 18 height 18
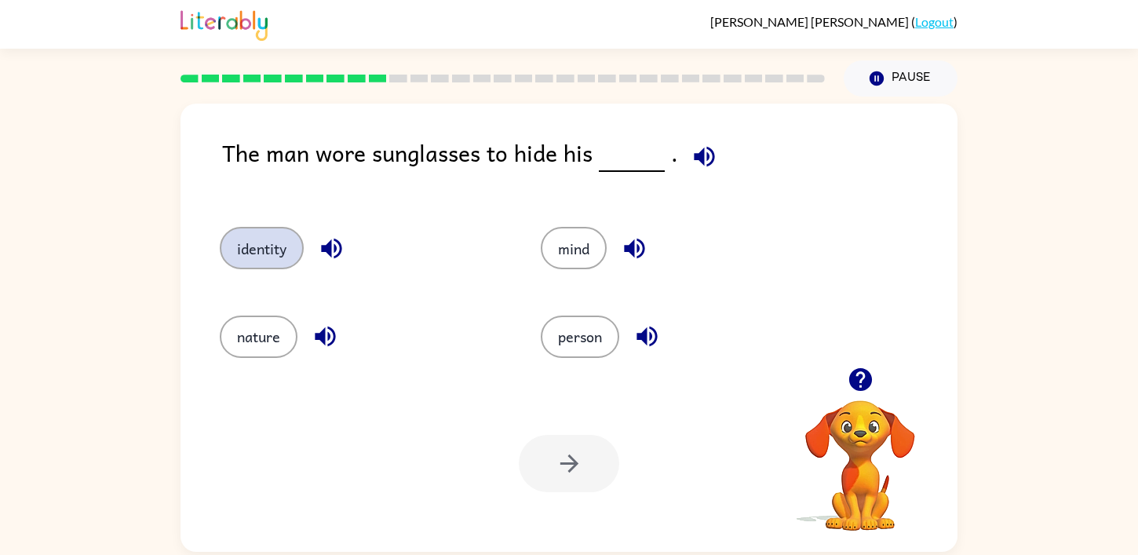
click at [279, 247] on button "identity" at bounding box center [262, 248] width 84 height 42
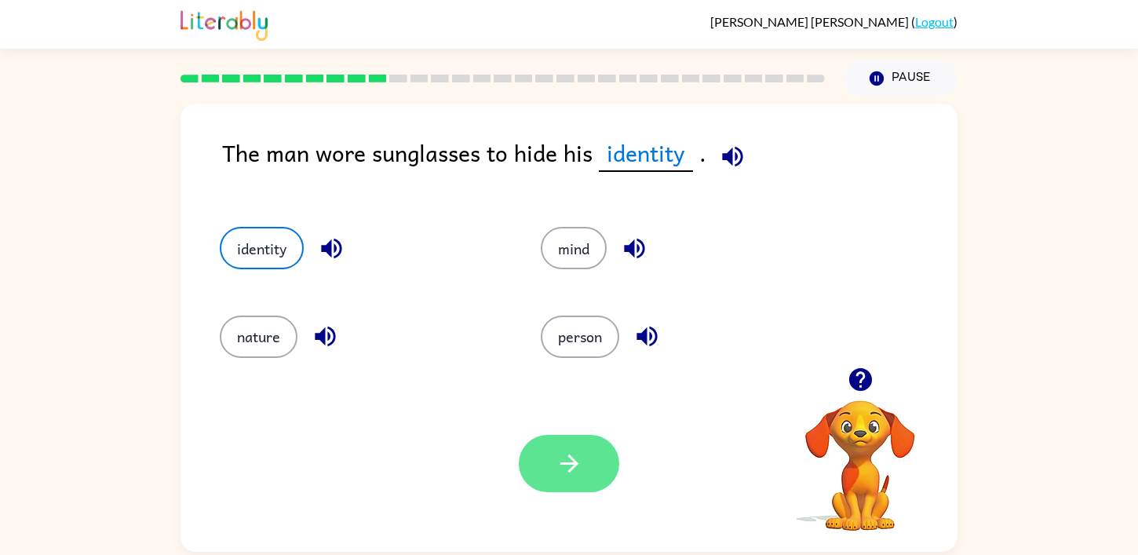
click at [570, 464] on icon "button" at bounding box center [568, 463] width 18 height 18
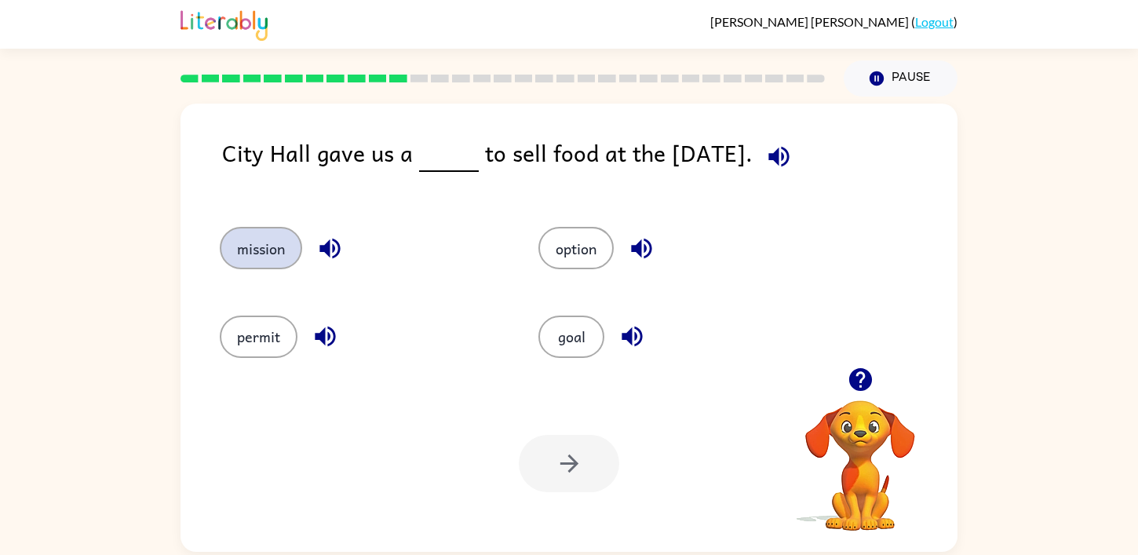
click at [263, 239] on button "mission" at bounding box center [261, 248] width 82 height 42
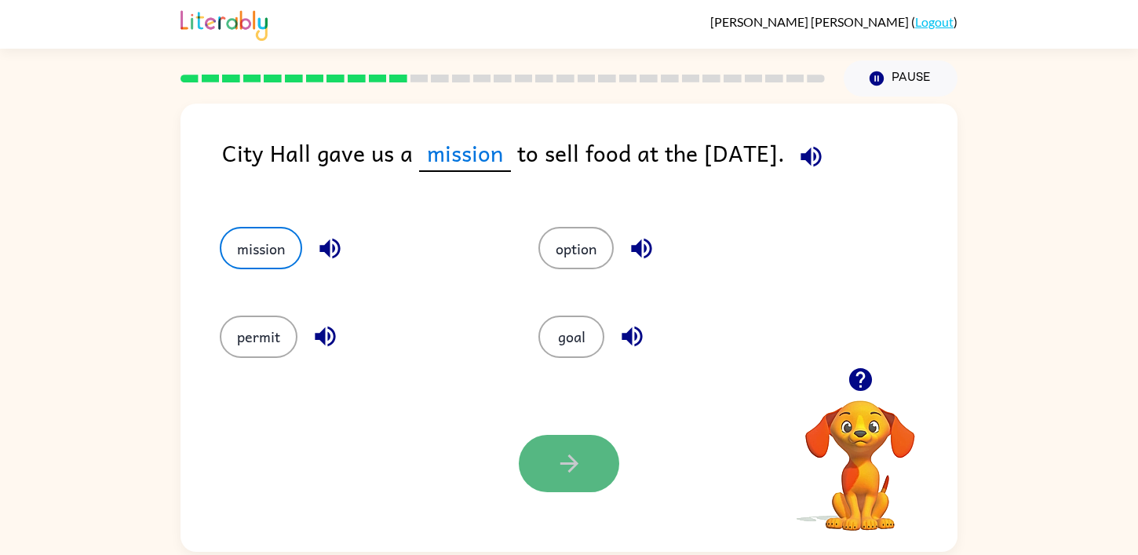
click at [593, 473] on button "button" at bounding box center [569, 463] width 100 height 57
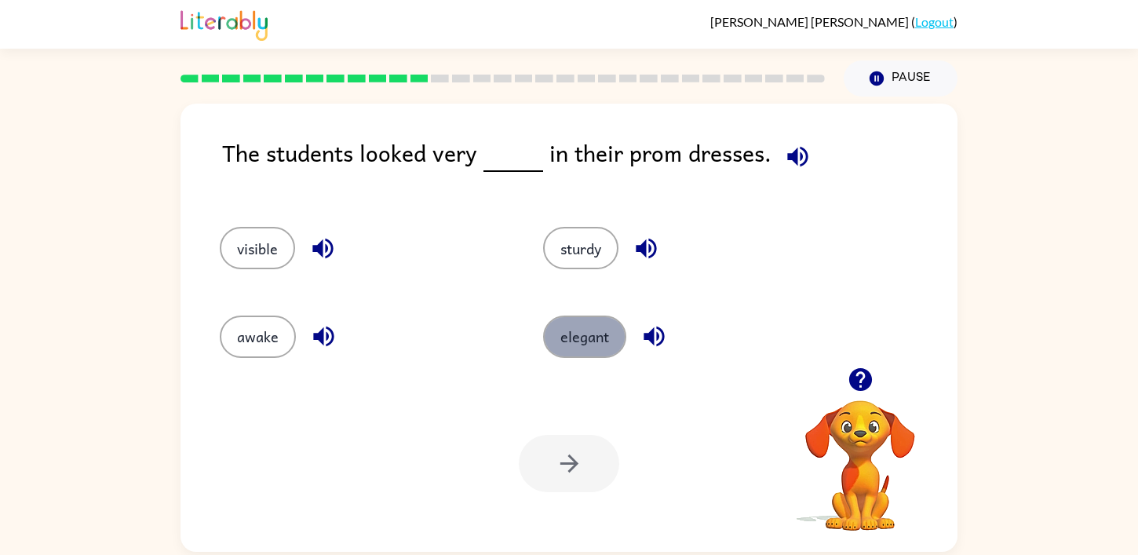
click at [548, 329] on button "elegant" at bounding box center [584, 336] width 83 height 42
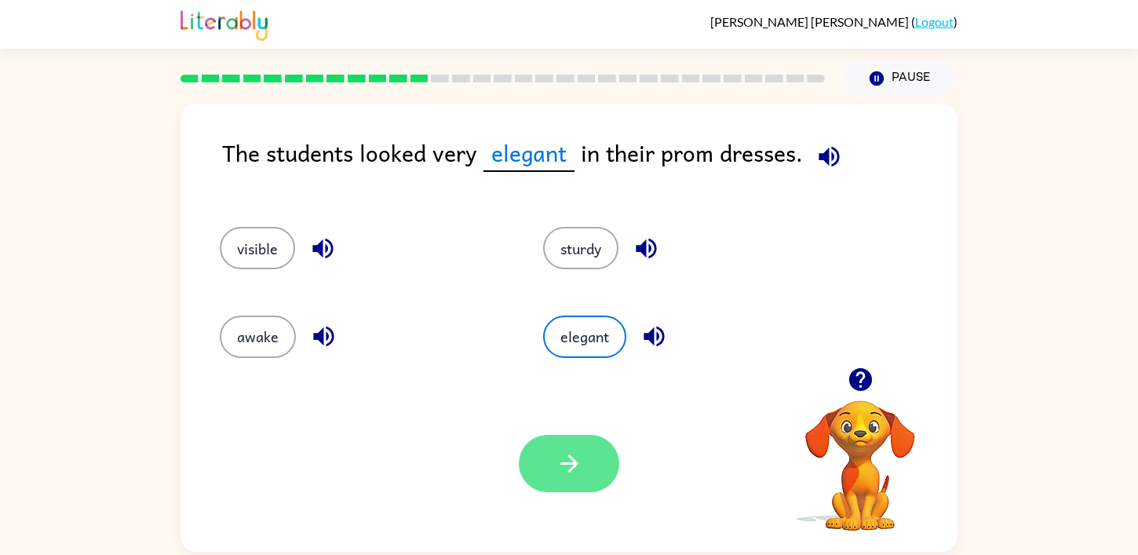
click at [582, 475] on button "button" at bounding box center [569, 463] width 100 height 57
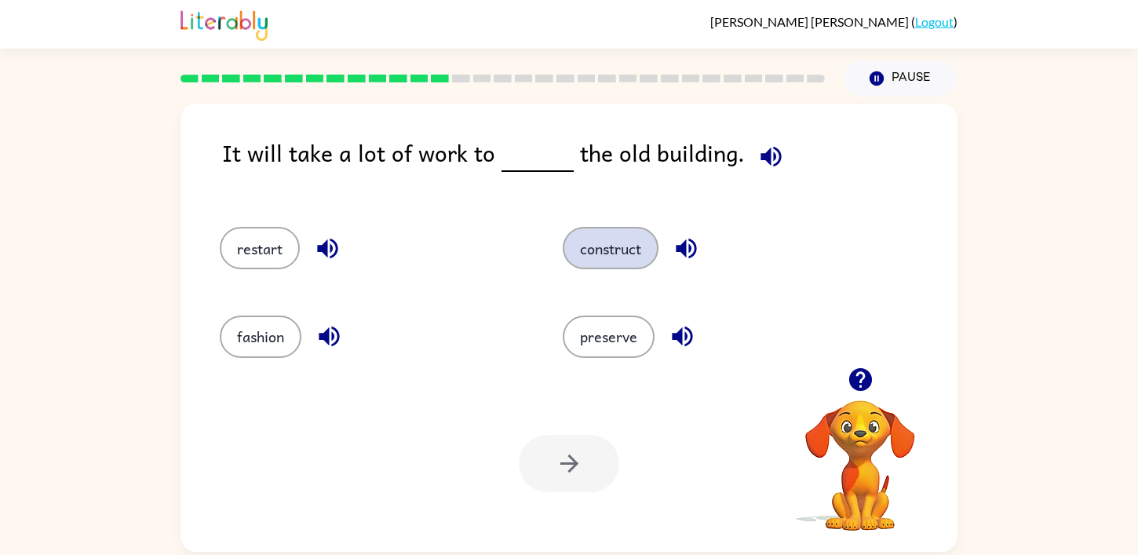
click at [622, 244] on button "construct" at bounding box center [611, 248] width 96 height 42
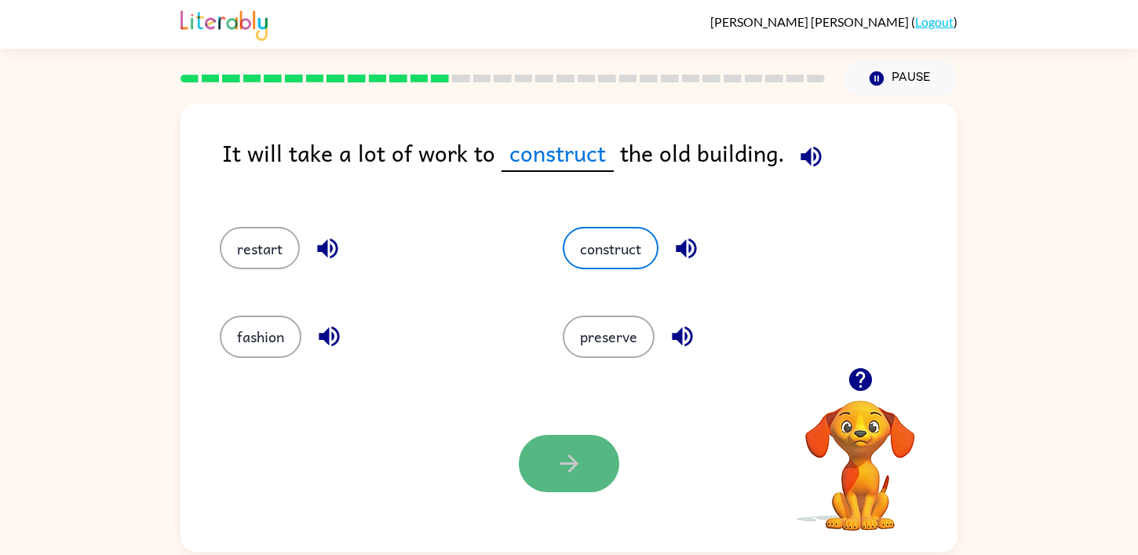
click at [574, 443] on button "button" at bounding box center [569, 463] width 100 height 57
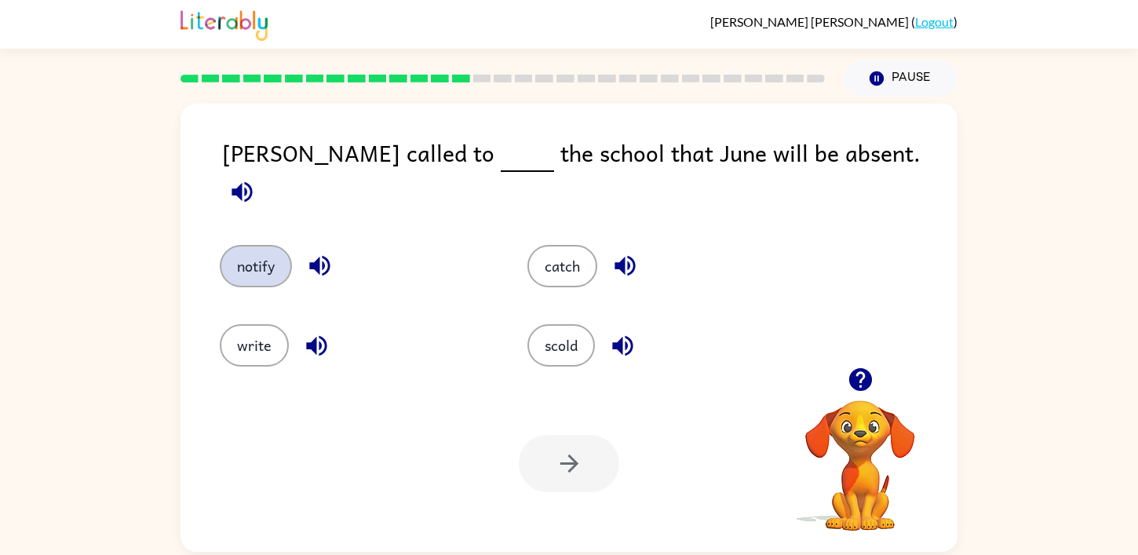
click at [242, 245] on button "notify" at bounding box center [256, 266] width 72 height 42
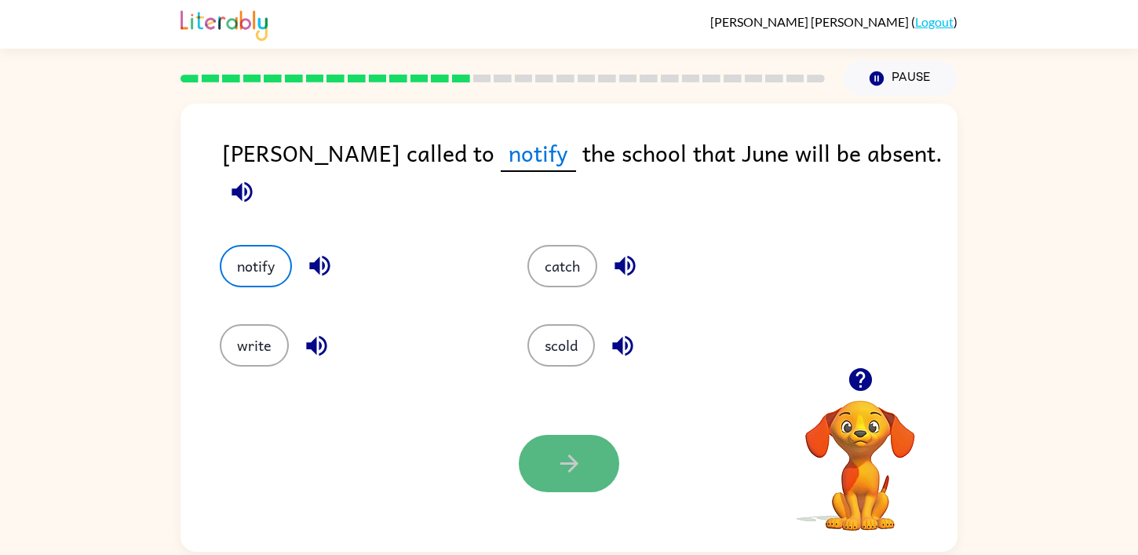
click at [553, 446] on button "button" at bounding box center [569, 463] width 100 height 57
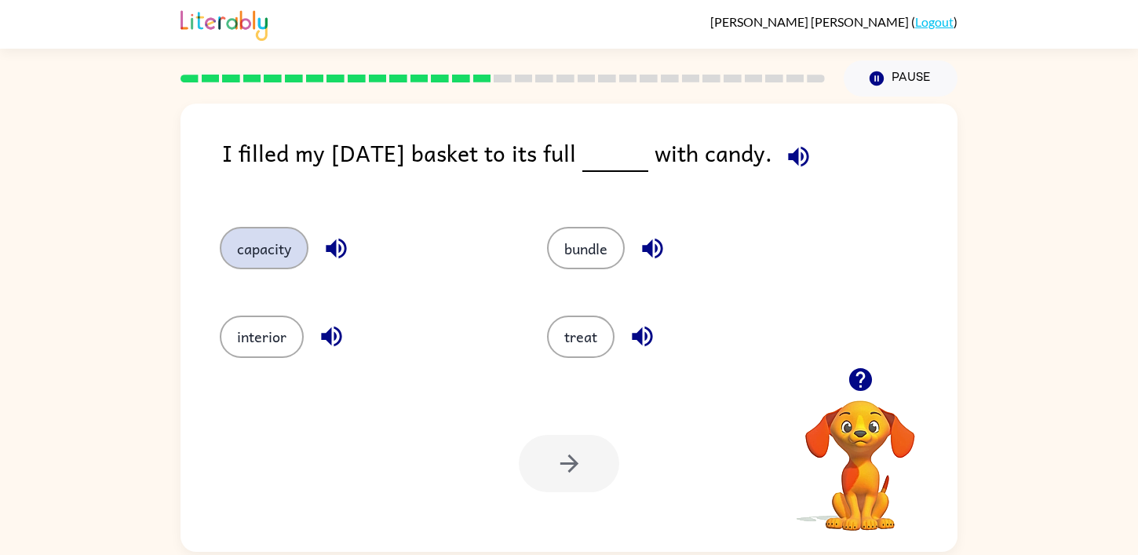
click at [268, 260] on button "capacity" at bounding box center [264, 248] width 89 height 42
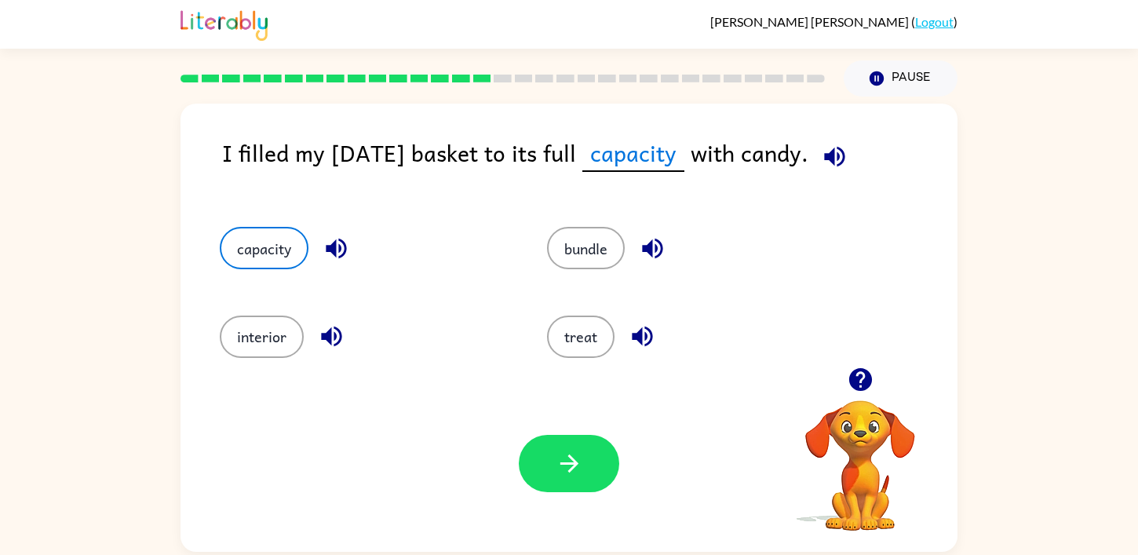
click at [516, 454] on div "Your browser must support playing .mp4 files to use Literably. Please try using…" at bounding box center [568, 463] width 777 height 177
click at [550, 471] on button "button" at bounding box center [569, 463] width 100 height 57
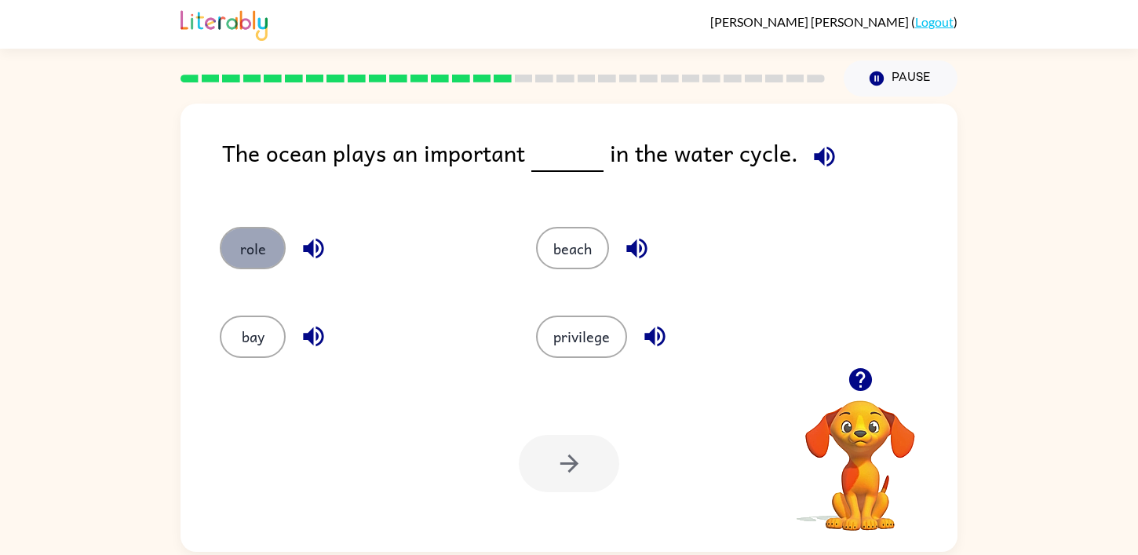
click at [274, 249] on button "role" at bounding box center [253, 248] width 66 height 42
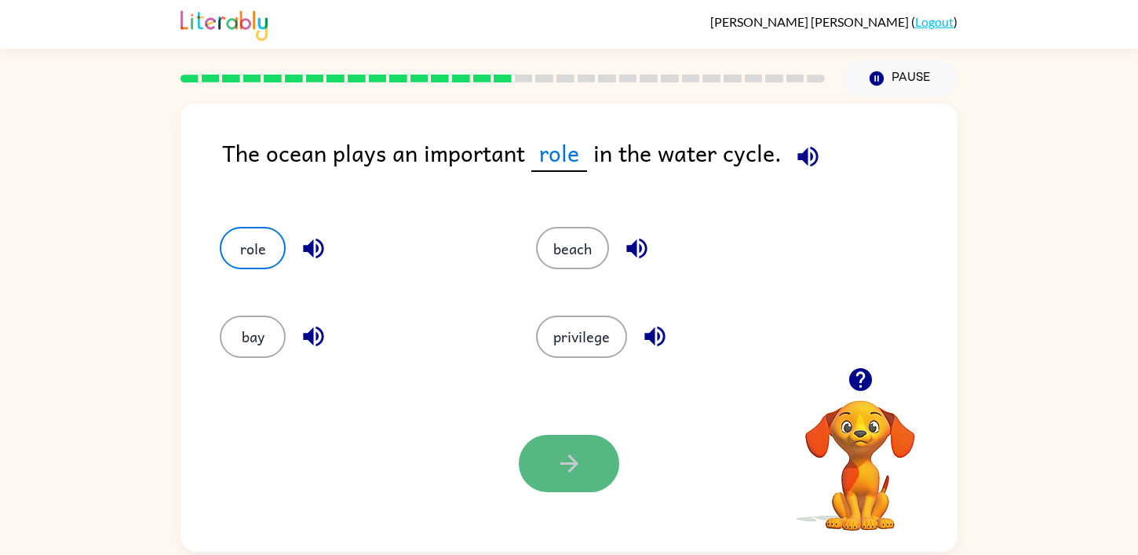
click at [567, 480] on button "button" at bounding box center [569, 463] width 100 height 57
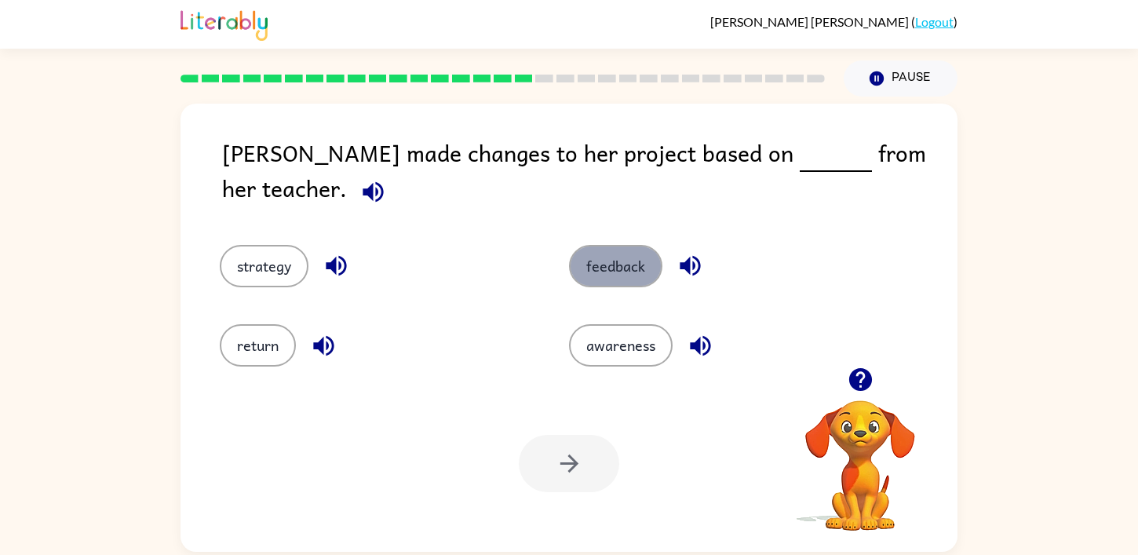
click at [605, 258] on button "feedback" at bounding box center [615, 266] width 93 height 42
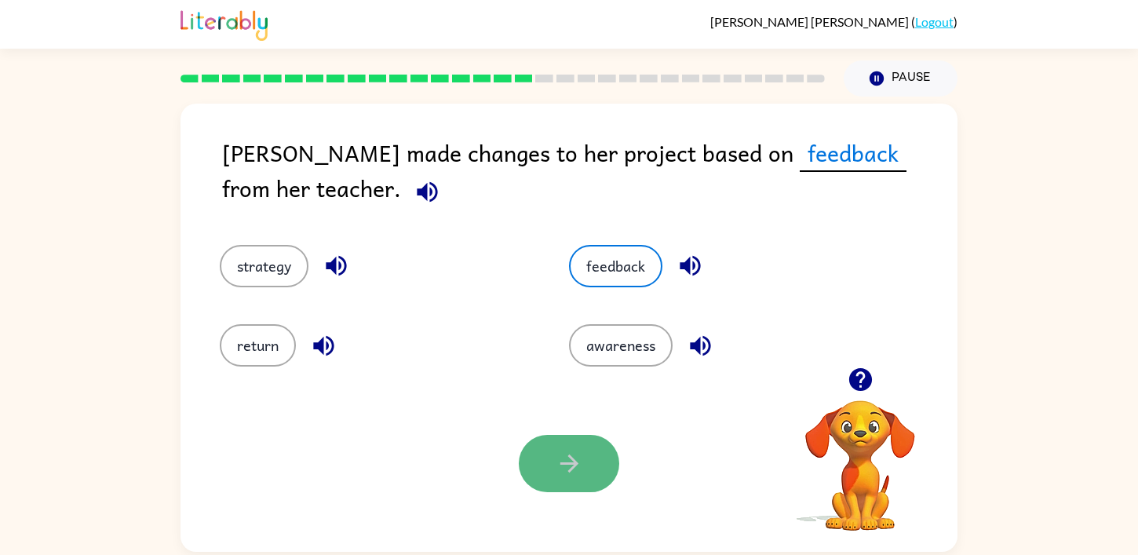
click at [577, 460] on icon "button" at bounding box center [568, 463] width 27 height 27
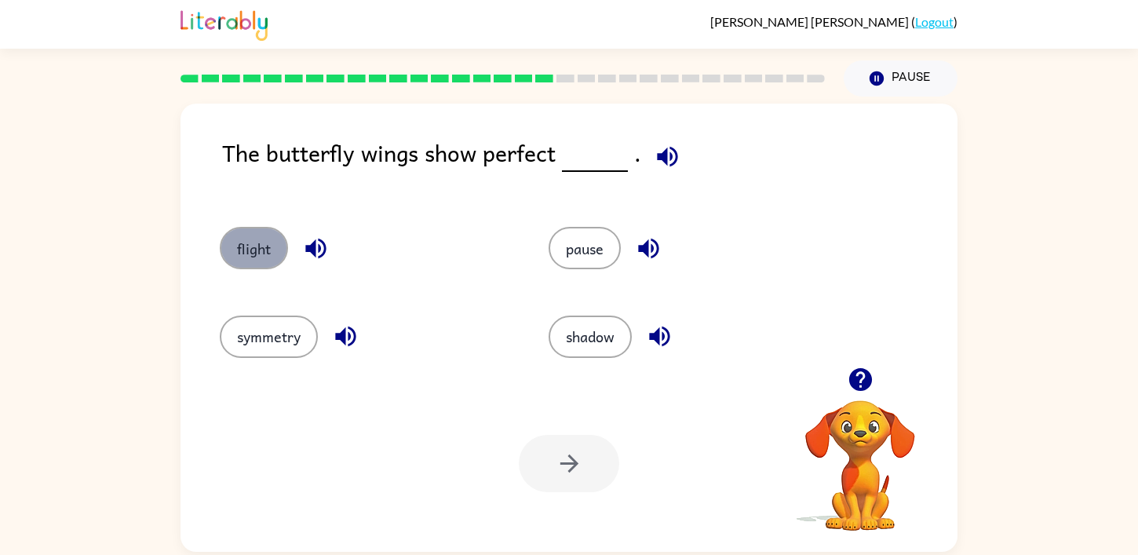
click at [271, 246] on button "flight" at bounding box center [254, 248] width 68 height 42
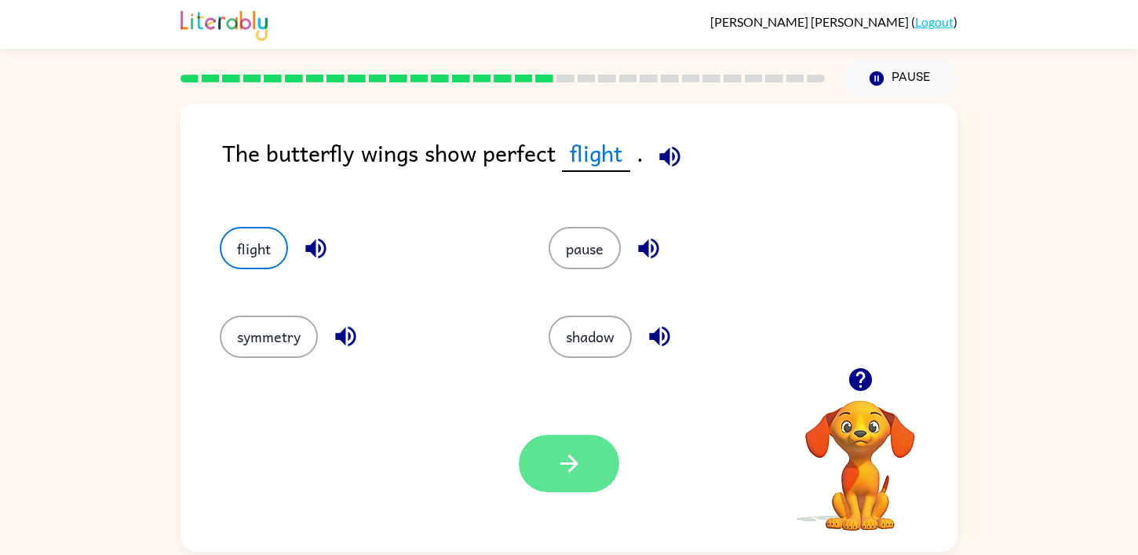
click at [578, 464] on icon "button" at bounding box center [568, 463] width 27 height 27
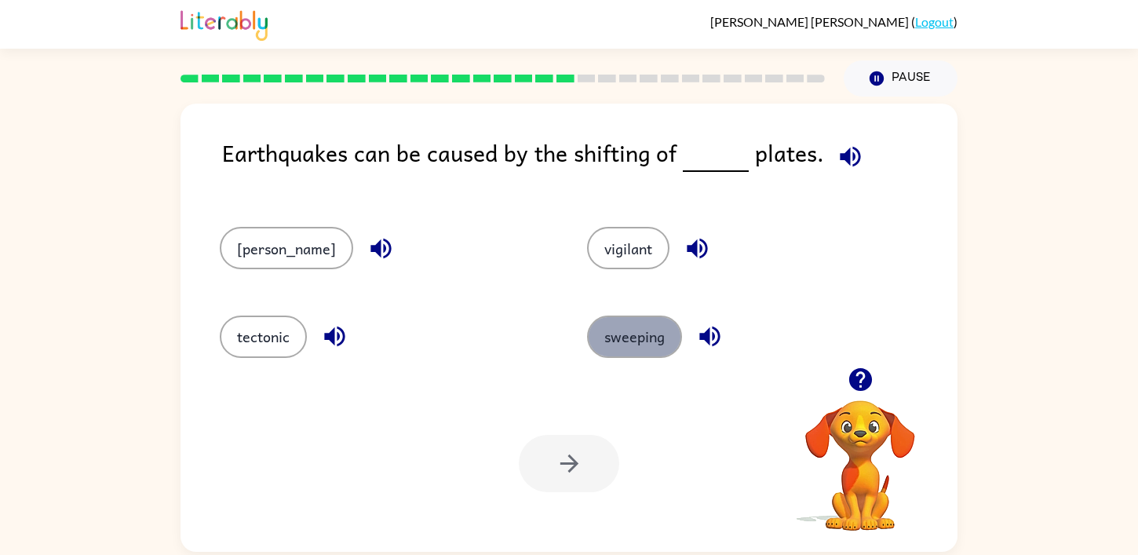
click at [587, 330] on button "sweeping" at bounding box center [634, 336] width 95 height 42
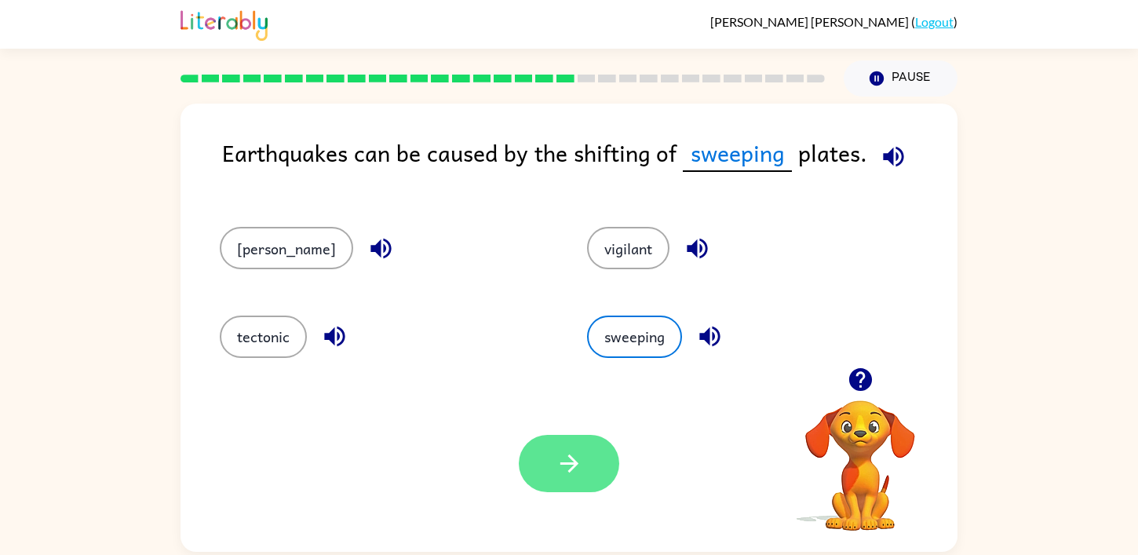
click at [577, 468] on icon "button" at bounding box center [568, 463] width 27 height 27
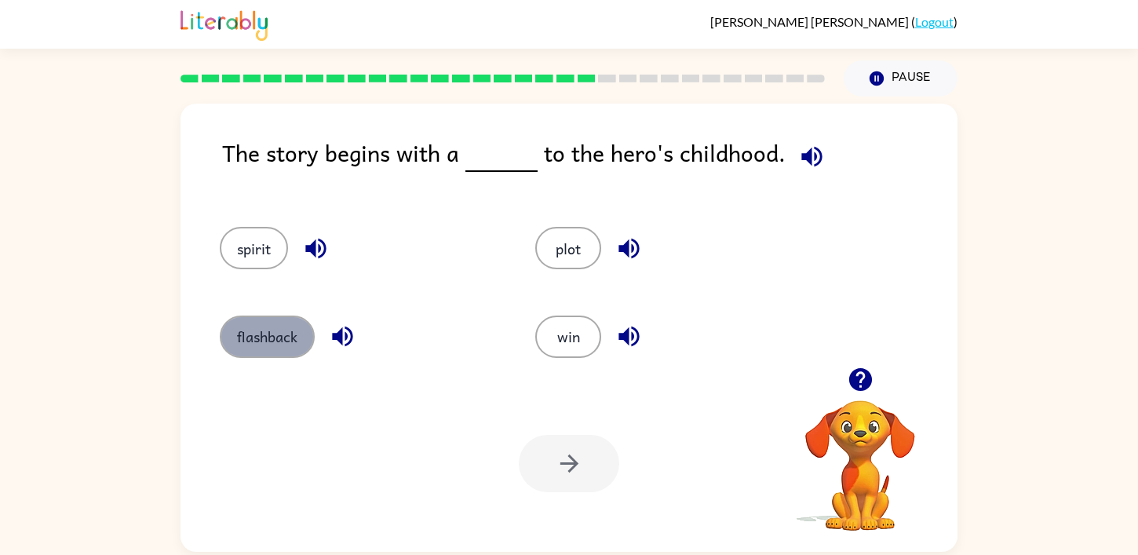
click at [251, 348] on button "flashback" at bounding box center [267, 336] width 95 height 42
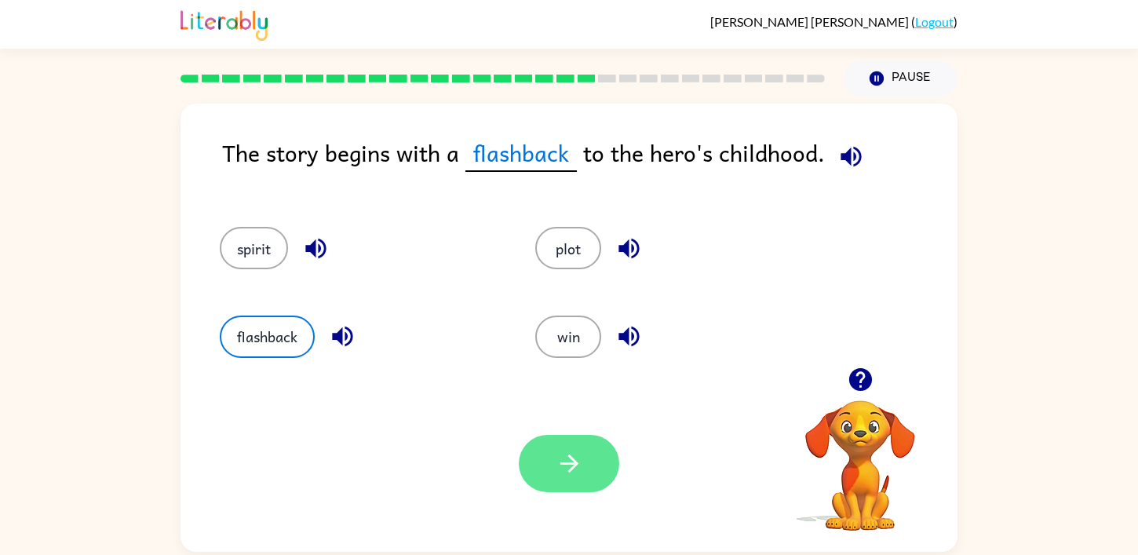
click at [572, 455] on icon "button" at bounding box center [568, 463] width 27 height 27
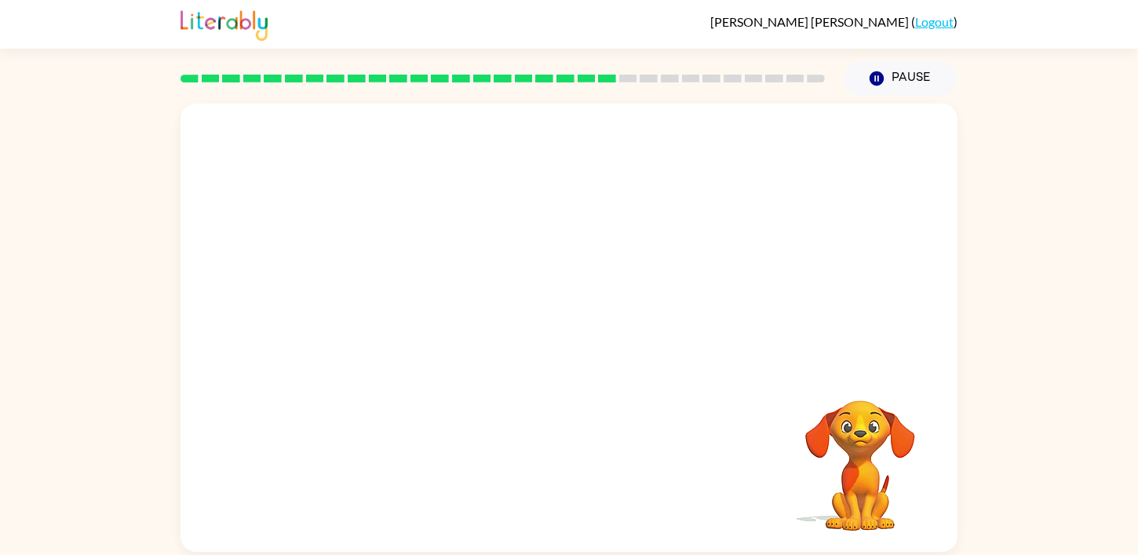
click at [422, 319] on video "Your browser must support playing .mp4 files to use Literably. Please try using…" at bounding box center [568, 236] width 777 height 264
click at [422, 326] on video "Your browser must support playing .mp4 files to use Literably. Please try using…" at bounding box center [568, 236] width 777 height 264
click at [433, 326] on video "Your browser must support playing .mp4 files to use Literably. Please try using…" at bounding box center [568, 236] width 777 height 264
click at [552, 333] on button "button" at bounding box center [569, 335] width 100 height 57
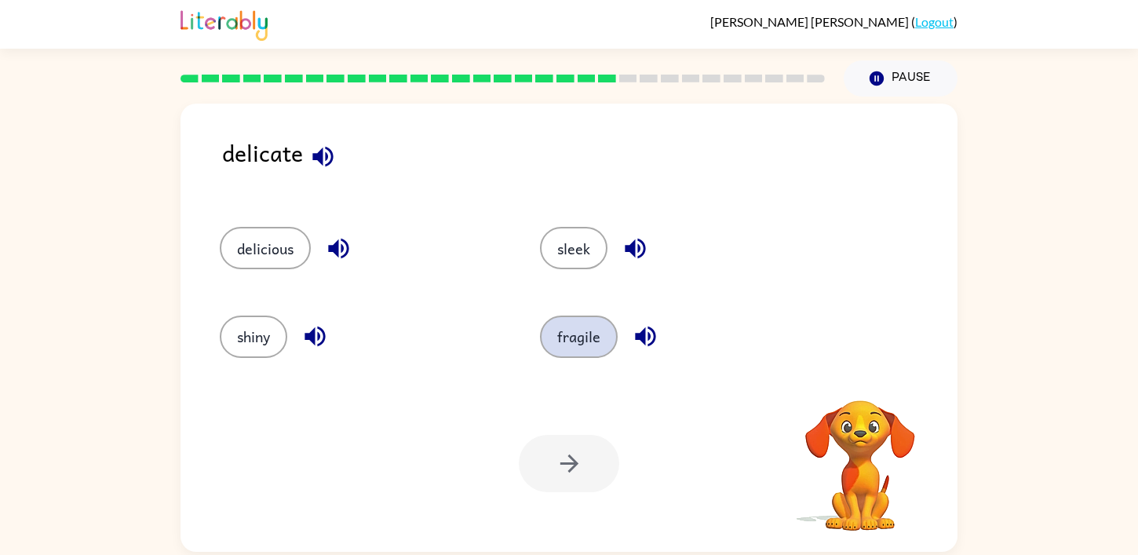
click at [584, 355] on button "fragile" at bounding box center [579, 336] width 78 height 42
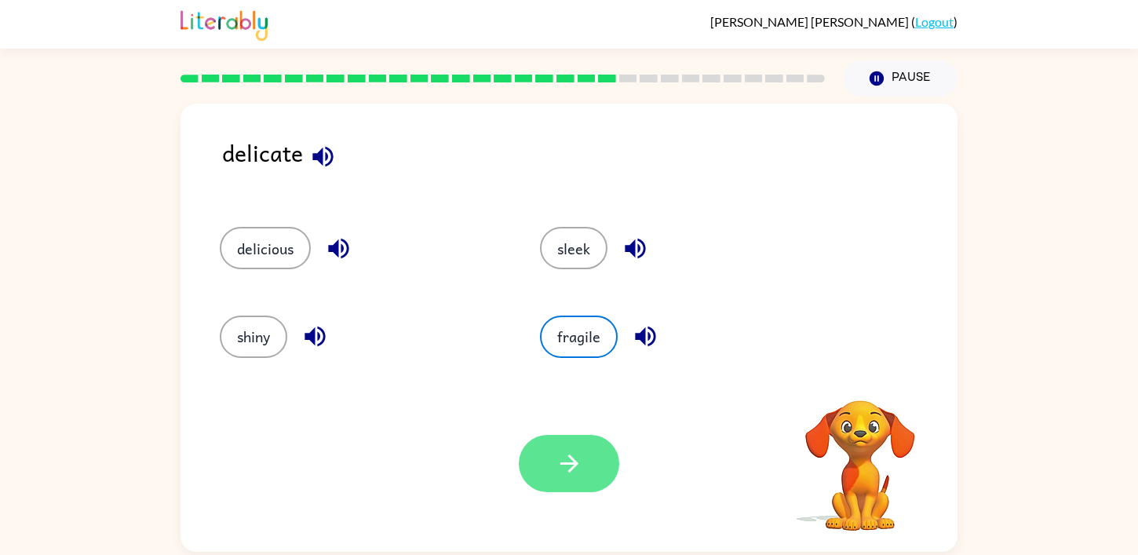
click at [577, 458] on icon "button" at bounding box center [568, 463] width 27 height 27
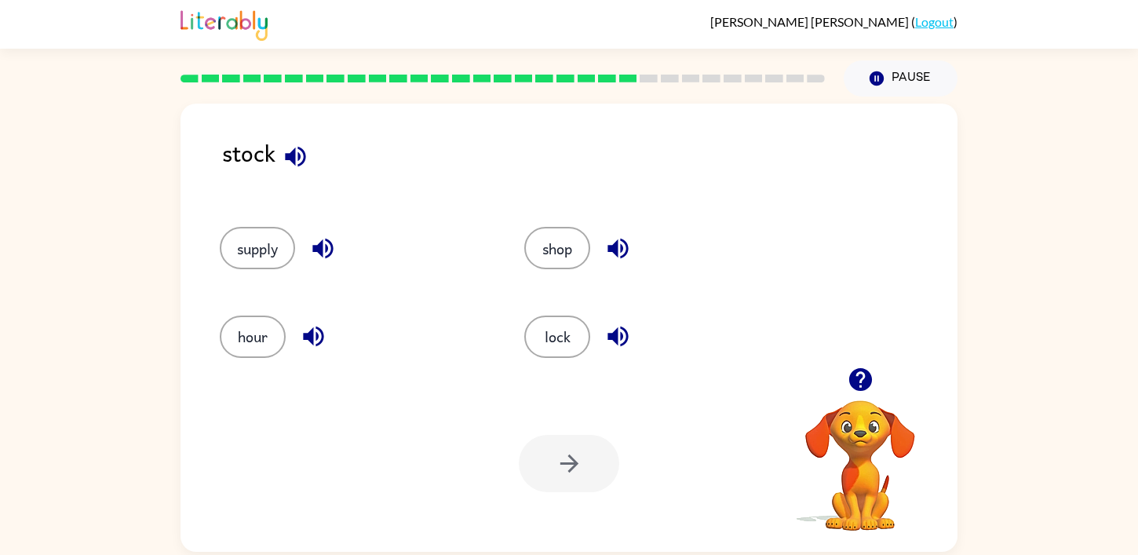
click at [308, 154] on icon "button" at bounding box center [295, 156] width 27 height 27
click at [257, 249] on button "supply" at bounding box center [257, 248] width 75 height 42
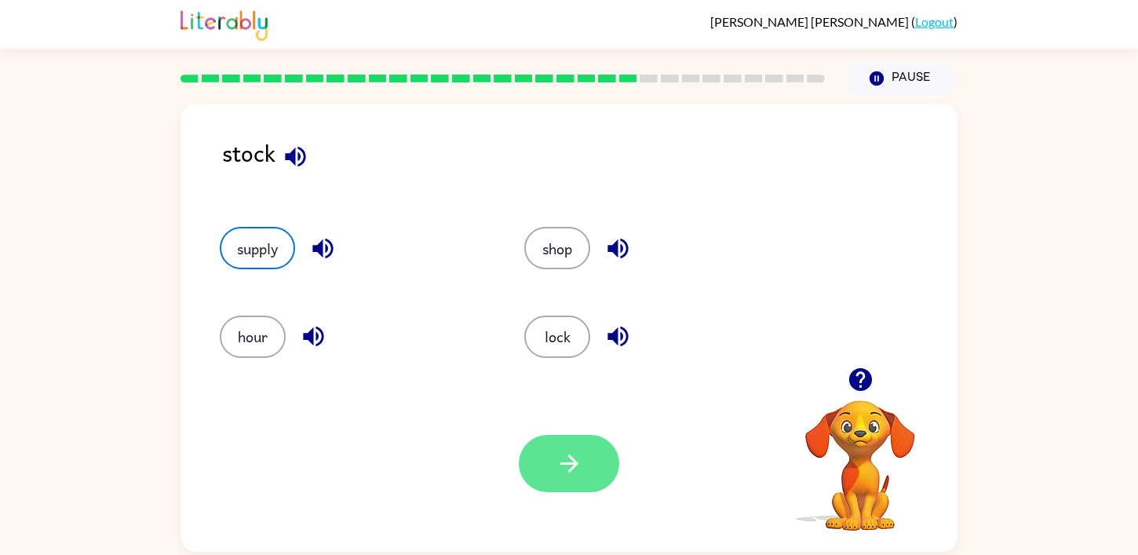
click at [539, 450] on button "button" at bounding box center [569, 463] width 100 height 57
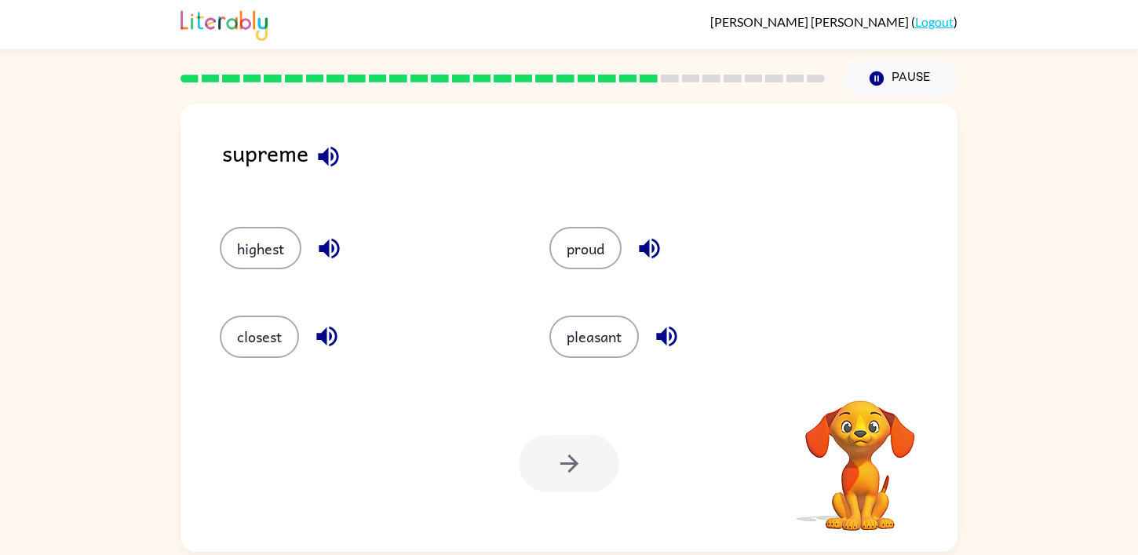
click at [322, 154] on icon "button" at bounding box center [328, 156] width 20 height 20
click at [259, 245] on button "highest" at bounding box center [261, 248] width 82 height 42
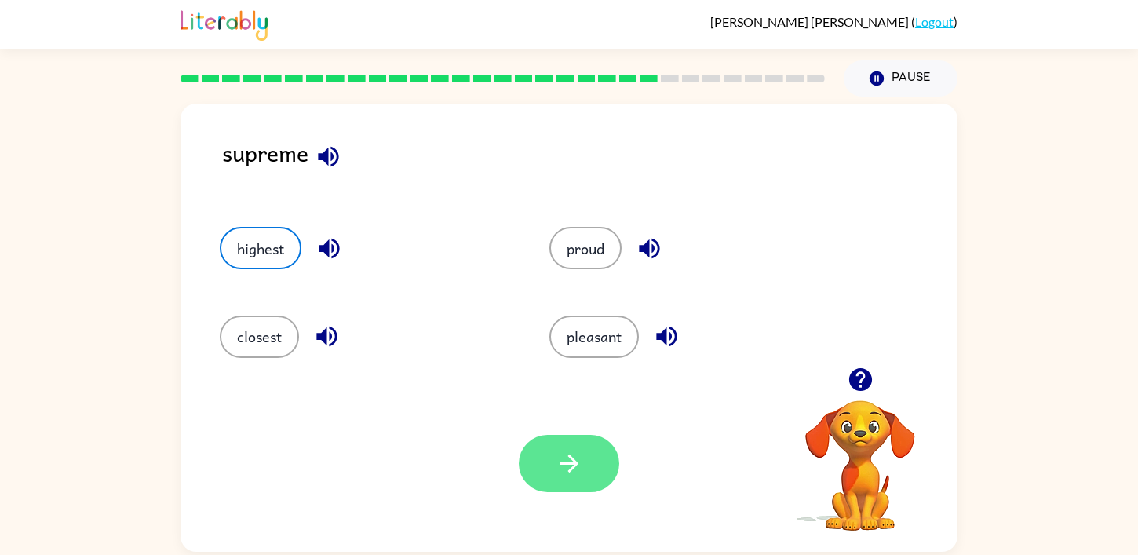
click at [554, 464] on button "button" at bounding box center [569, 463] width 100 height 57
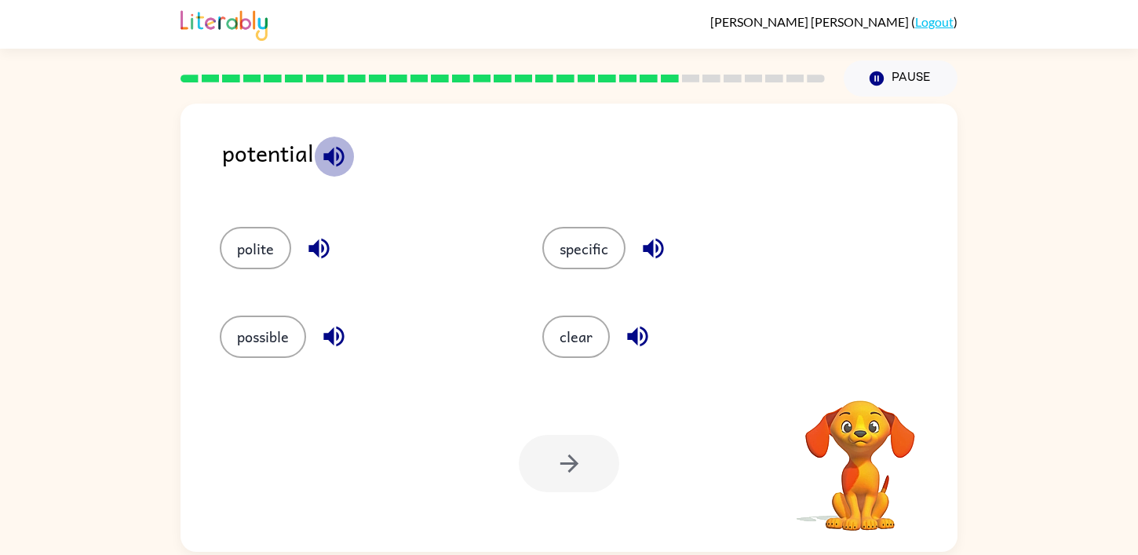
click at [330, 149] on icon "button" at bounding box center [333, 156] width 27 height 27
click at [267, 344] on button "possible" at bounding box center [263, 336] width 86 height 42
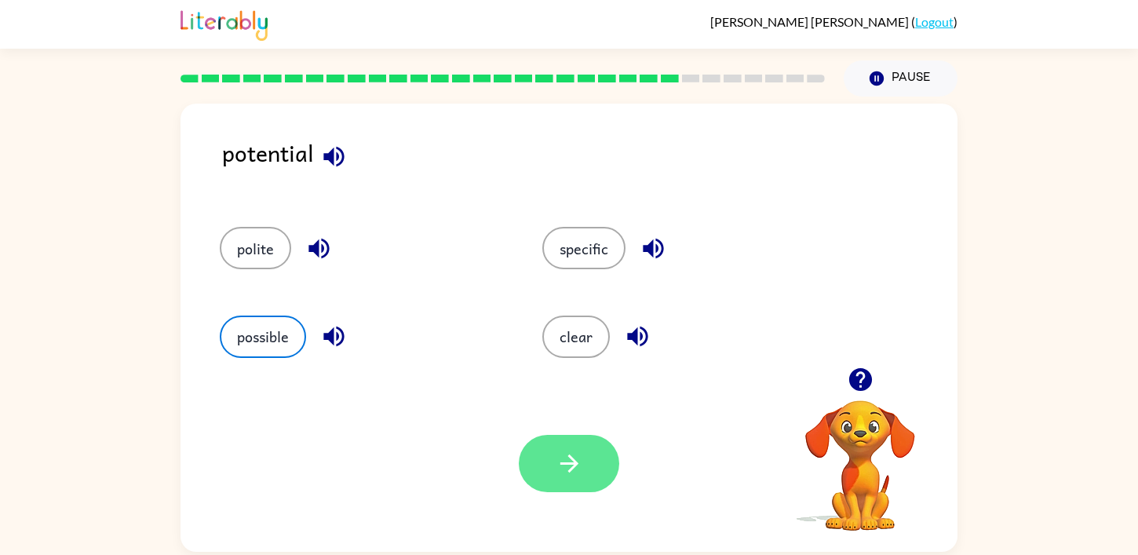
click at [559, 457] on icon "button" at bounding box center [568, 463] width 27 height 27
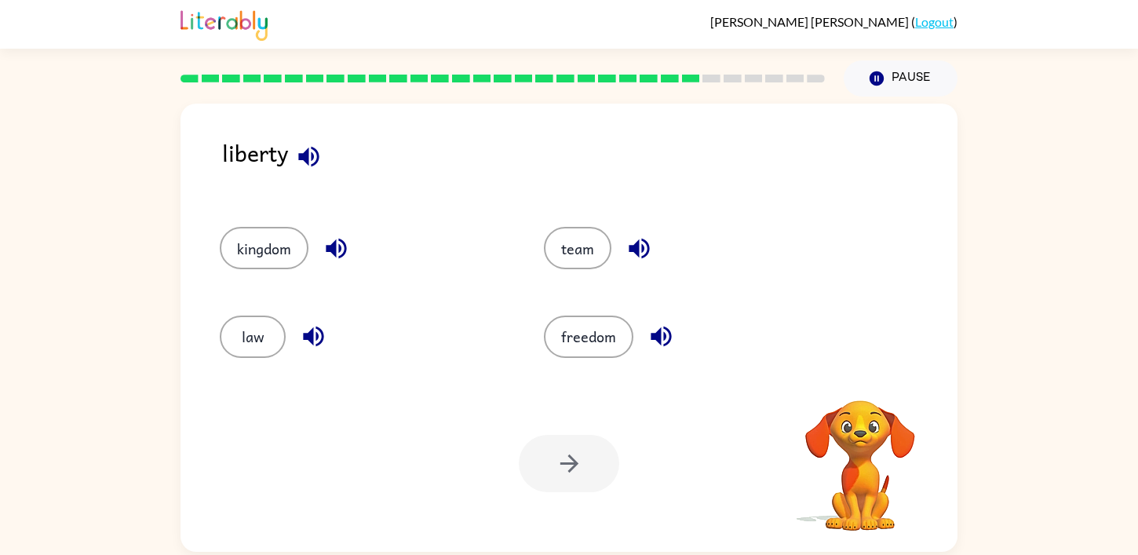
click at [306, 159] on icon "button" at bounding box center [308, 156] width 20 height 20
click at [586, 331] on button "freedom" at bounding box center [588, 336] width 89 height 42
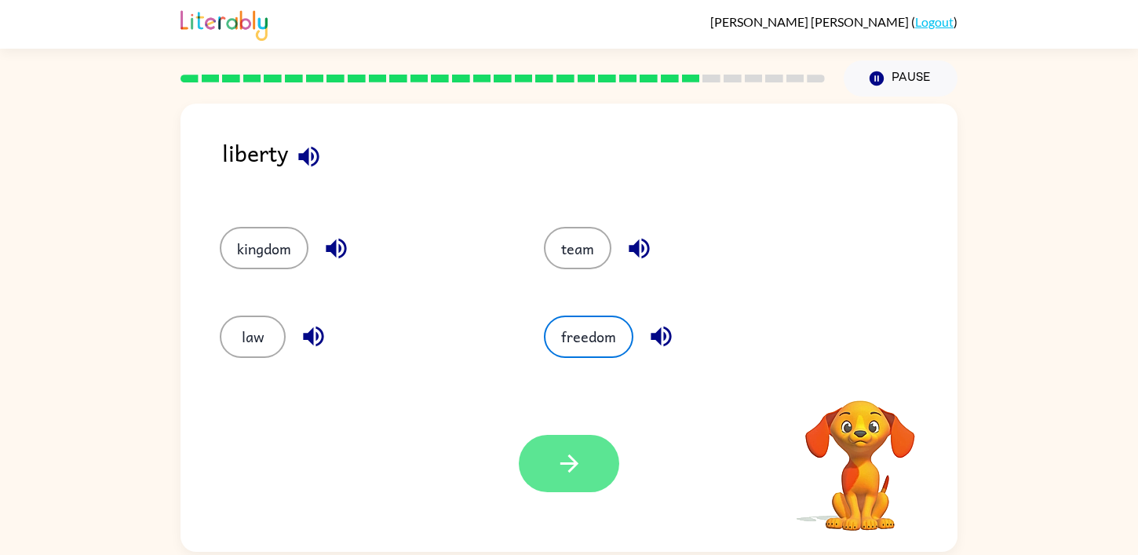
click at [556, 459] on icon "button" at bounding box center [568, 463] width 27 height 27
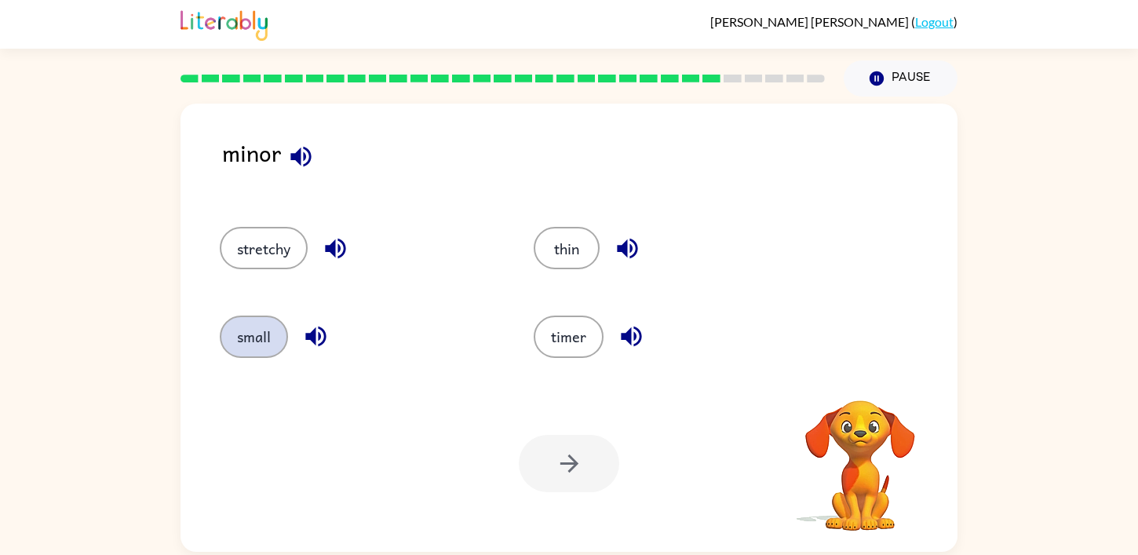
click at [258, 324] on button "small" at bounding box center [254, 336] width 68 height 42
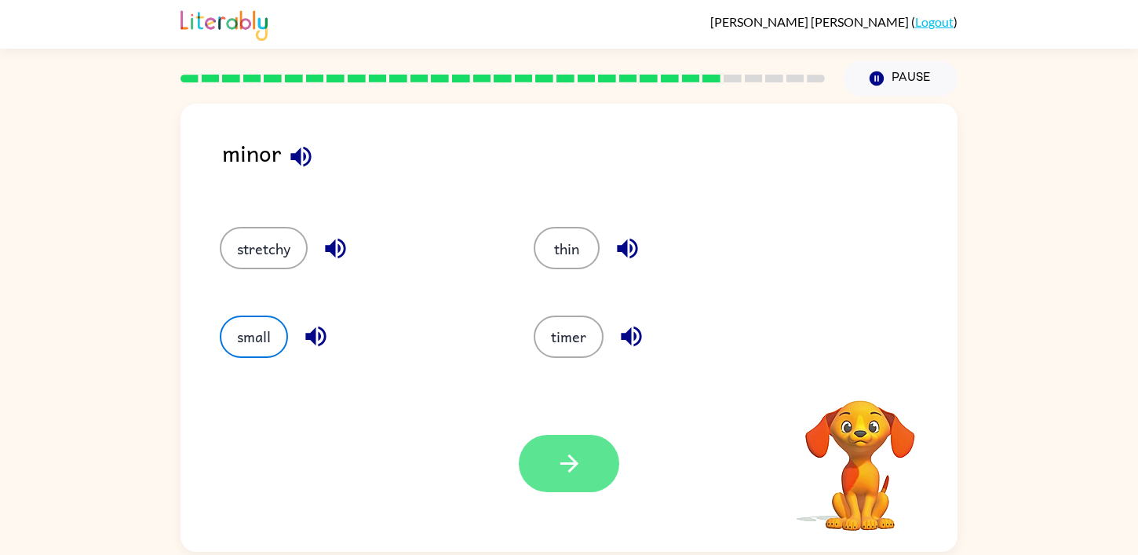
click at [555, 464] on icon "button" at bounding box center [568, 463] width 27 height 27
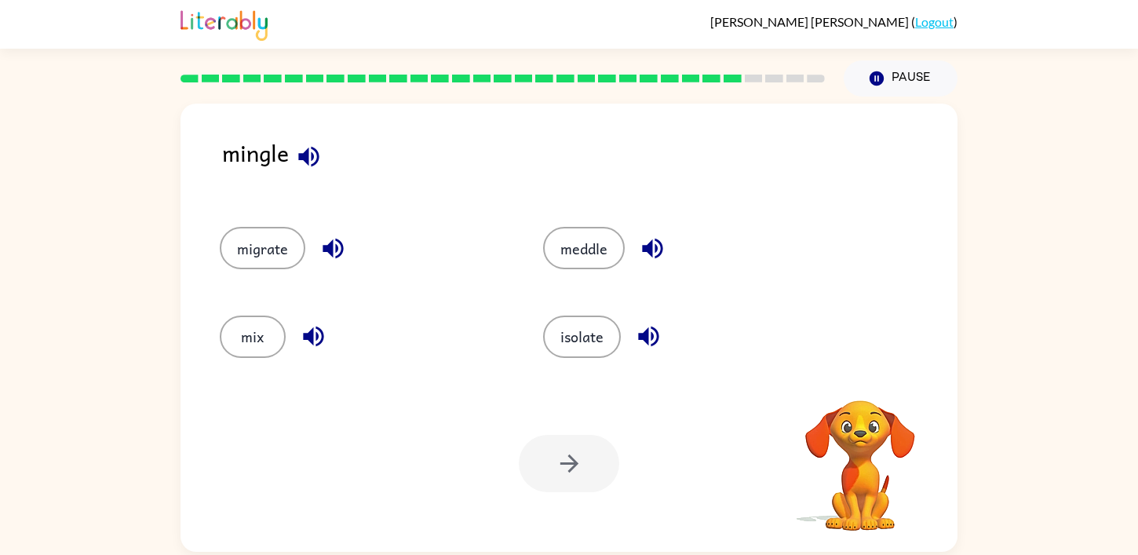
click at [280, 155] on div "mingle" at bounding box center [589, 165] width 735 height 60
click at [314, 155] on icon "button" at bounding box center [308, 156] width 20 height 20
click at [264, 336] on button "mix" at bounding box center [253, 336] width 66 height 42
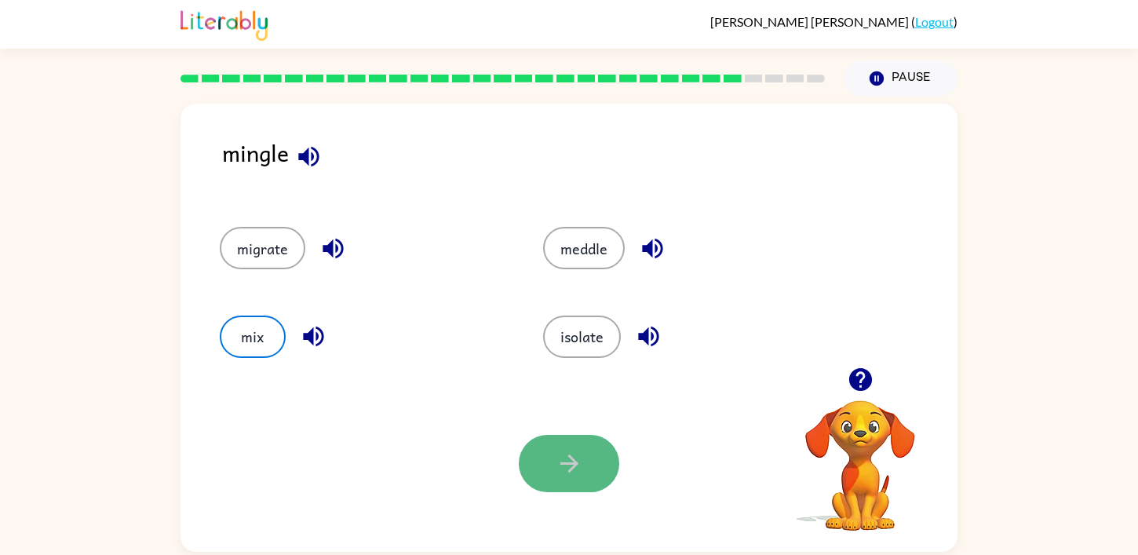
click at [566, 478] on button "button" at bounding box center [569, 463] width 100 height 57
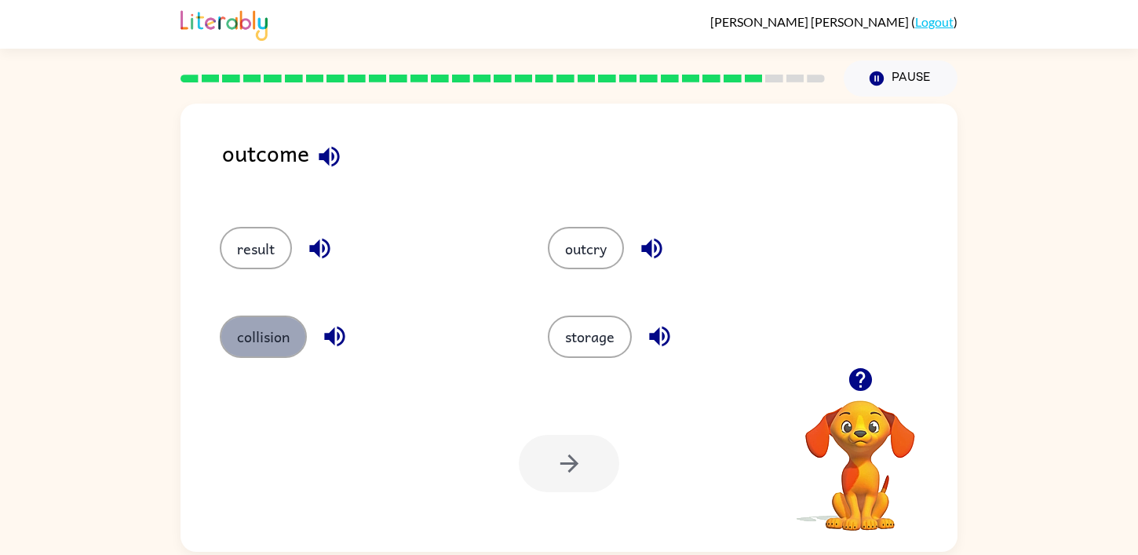
click at [265, 322] on button "collision" at bounding box center [263, 336] width 87 height 42
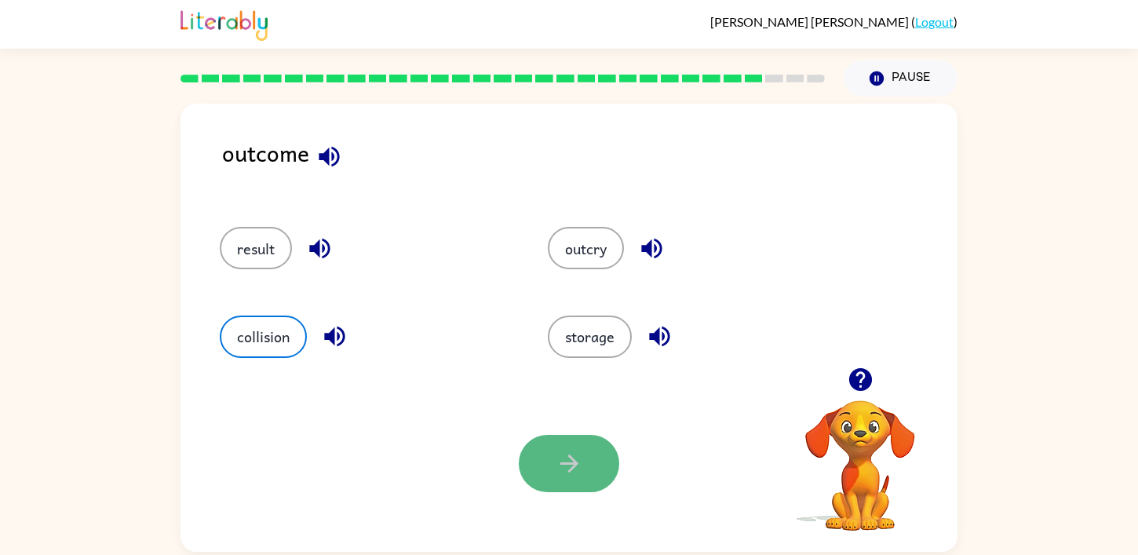
click at [543, 468] on button "button" at bounding box center [569, 463] width 100 height 57
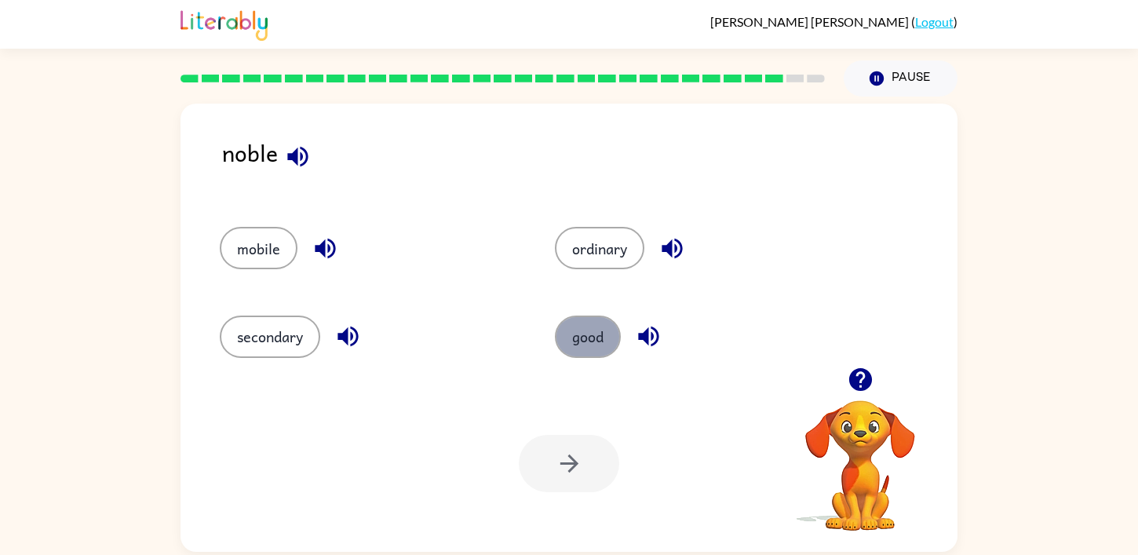
click at [589, 340] on button "good" at bounding box center [588, 336] width 66 height 42
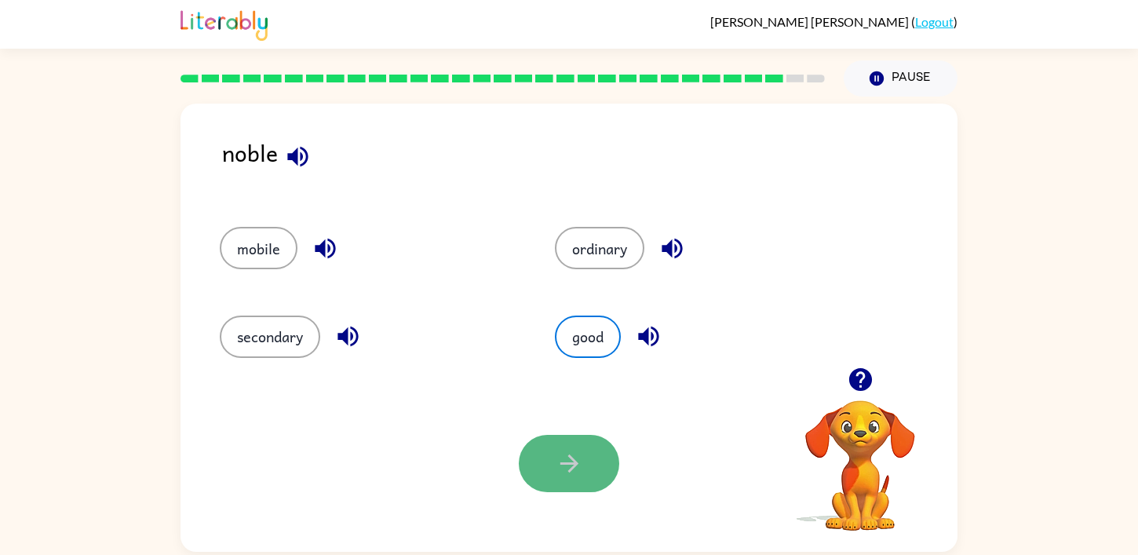
click at [569, 449] on button "button" at bounding box center [569, 463] width 100 height 57
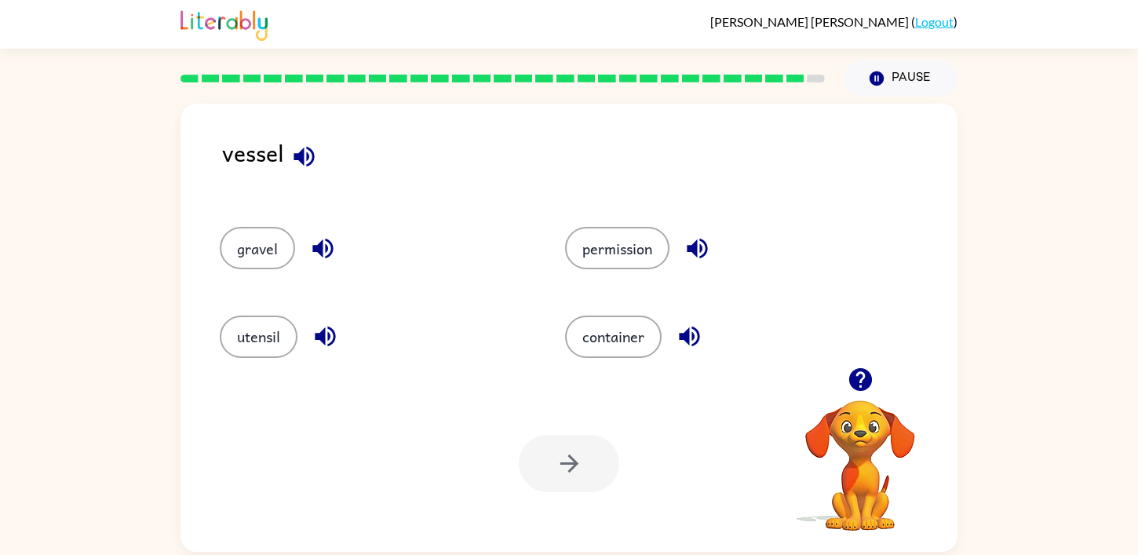
click at [304, 156] on icon "button" at bounding box center [303, 156] width 27 height 27
click at [263, 345] on button "utensil" at bounding box center [259, 336] width 78 height 42
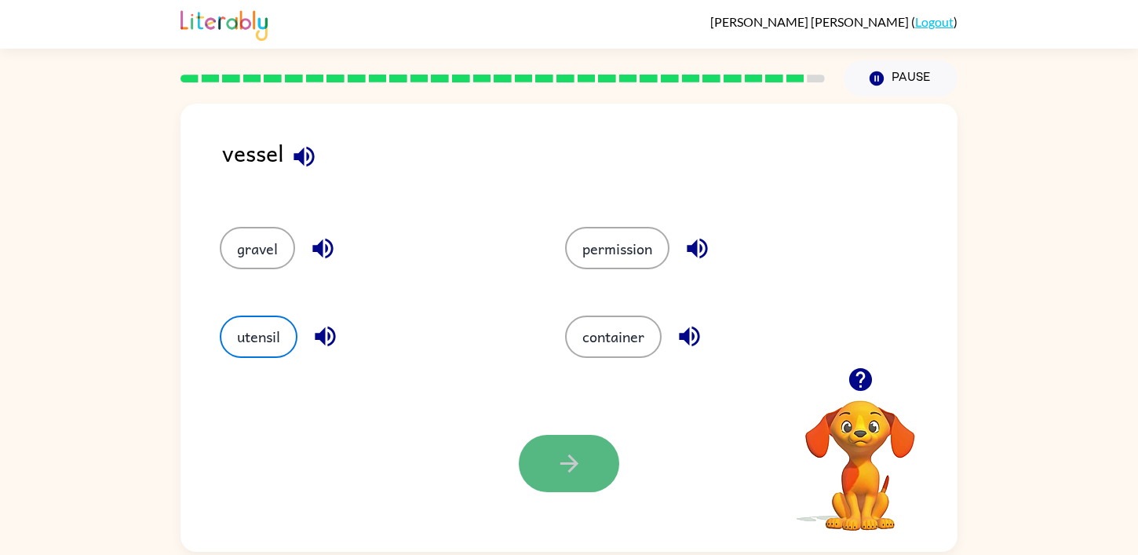
click at [580, 472] on icon "button" at bounding box center [568, 463] width 27 height 27
